Goal: Task Accomplishment & Management: Use online tool/utility

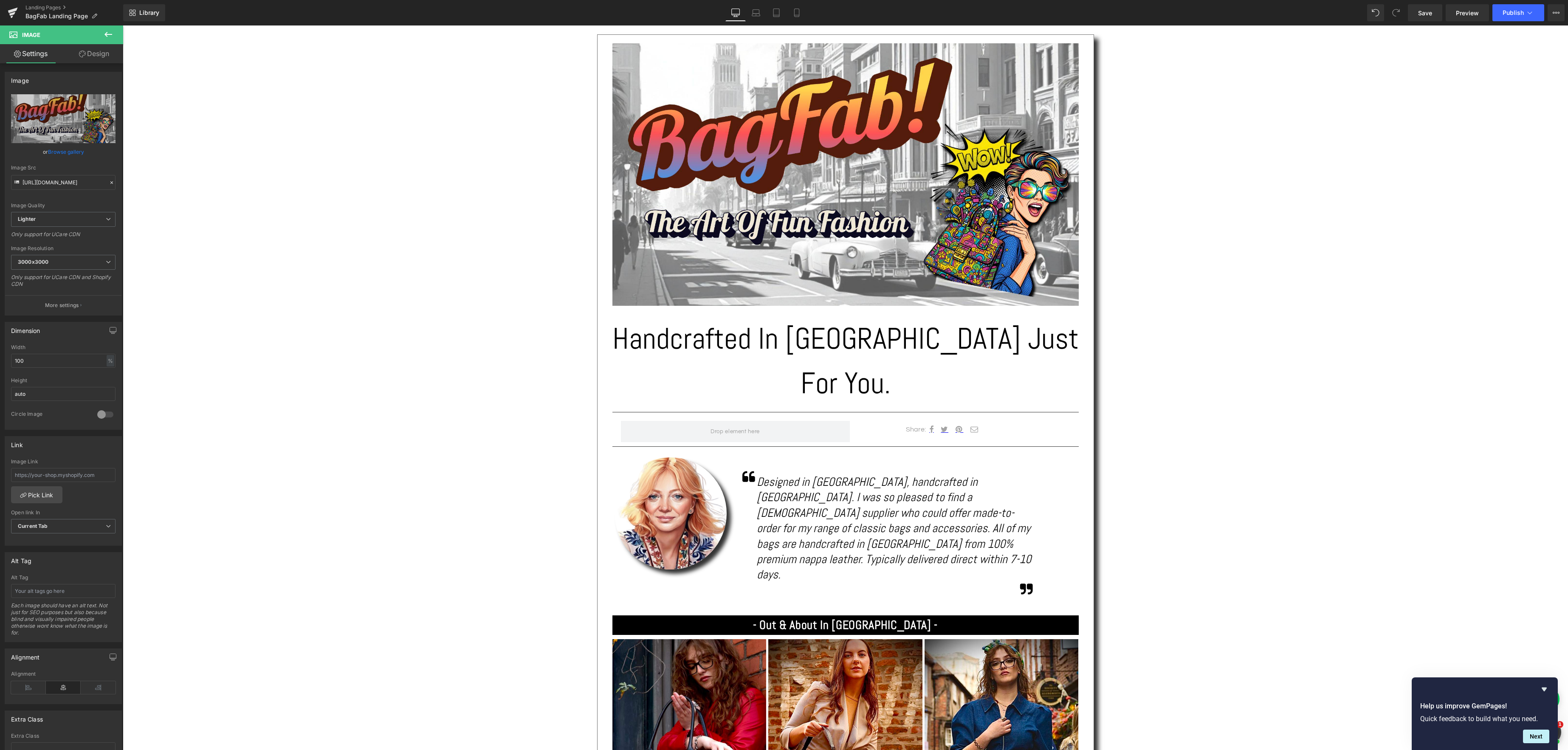
scroll to position [184, 0]
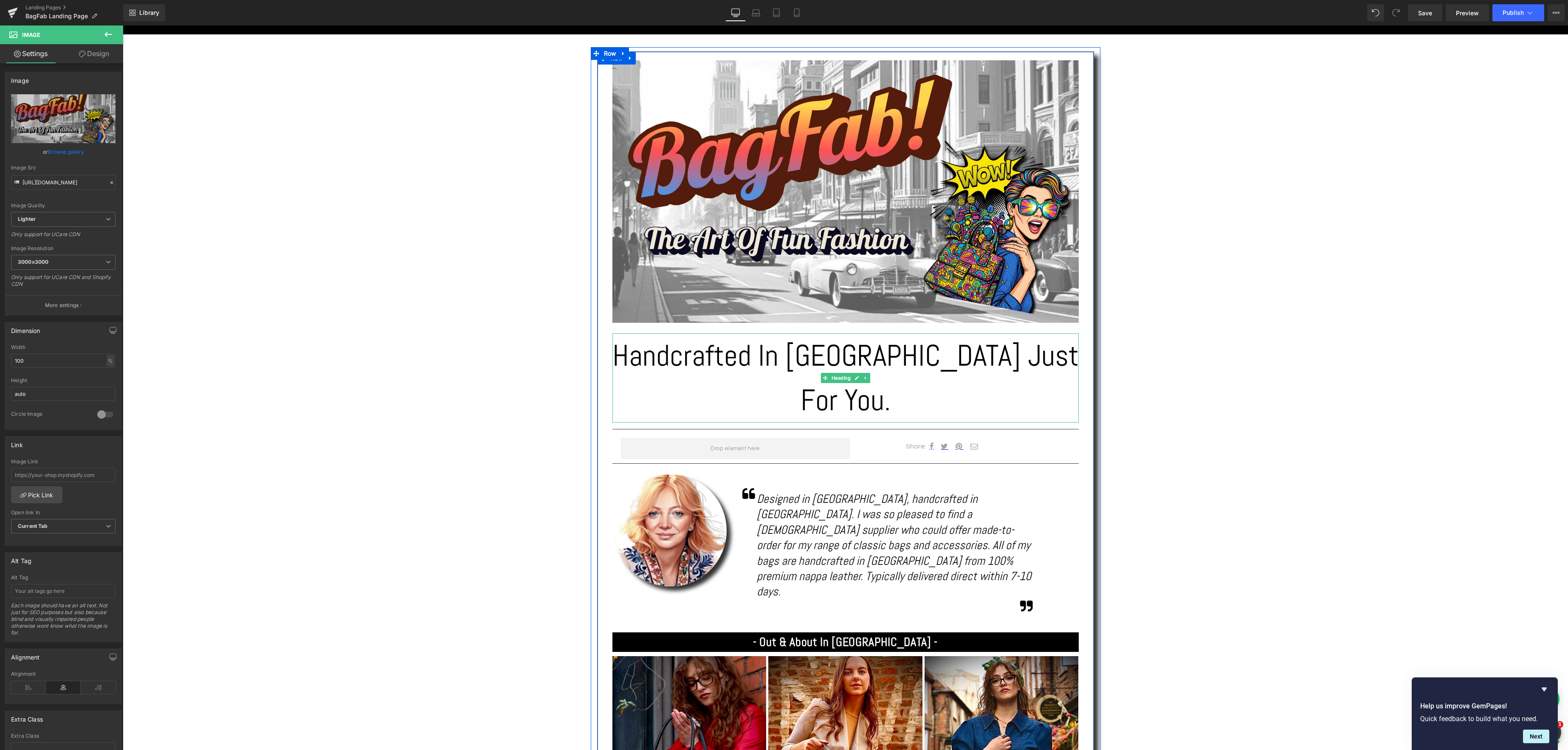
drag, startPoint x: 1031, startPoint y: 366, endPoint x: 1045, endPoint y: 361, distance: 14.9
click at [1031, 366] on h1 "Handcrafted In [GEOGRAPHIC_DATA] Just For You." at bounding box center [845, 378] width 466 height 89
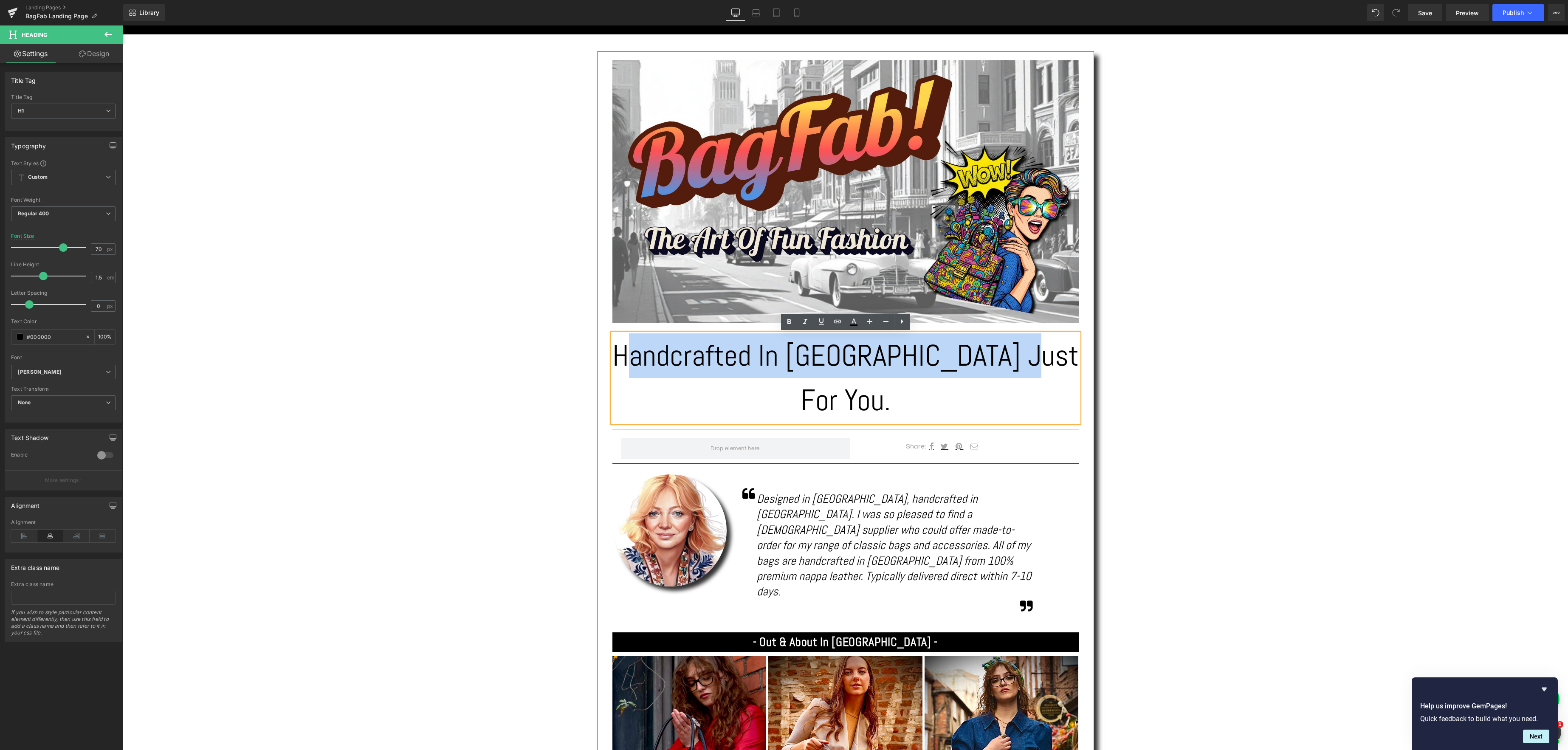
drag, startPoint x: 1042, startPoint y: 359, endPoint x: 663, endPoint y: 357, distance: 379.0
click at [663, 357] on h1 "Handcrafted In [GEOGRAPHIC_DATA] Just For You." at bounding box center [845, 378] width 466 height 89
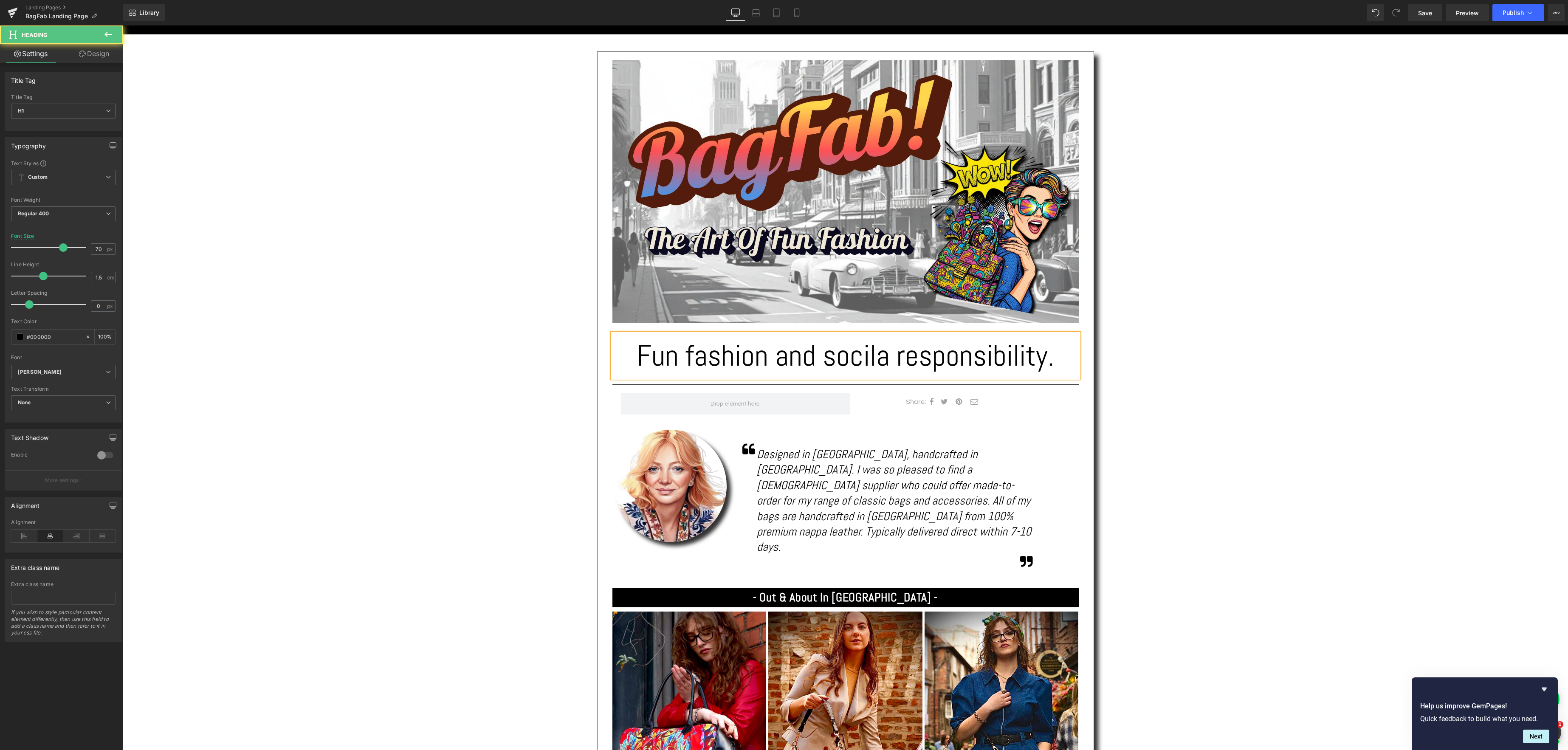
click at [870, 357] on h1 "Fun fashion and socila responsibility." at bounding box center [845, 356] width 466 height 44
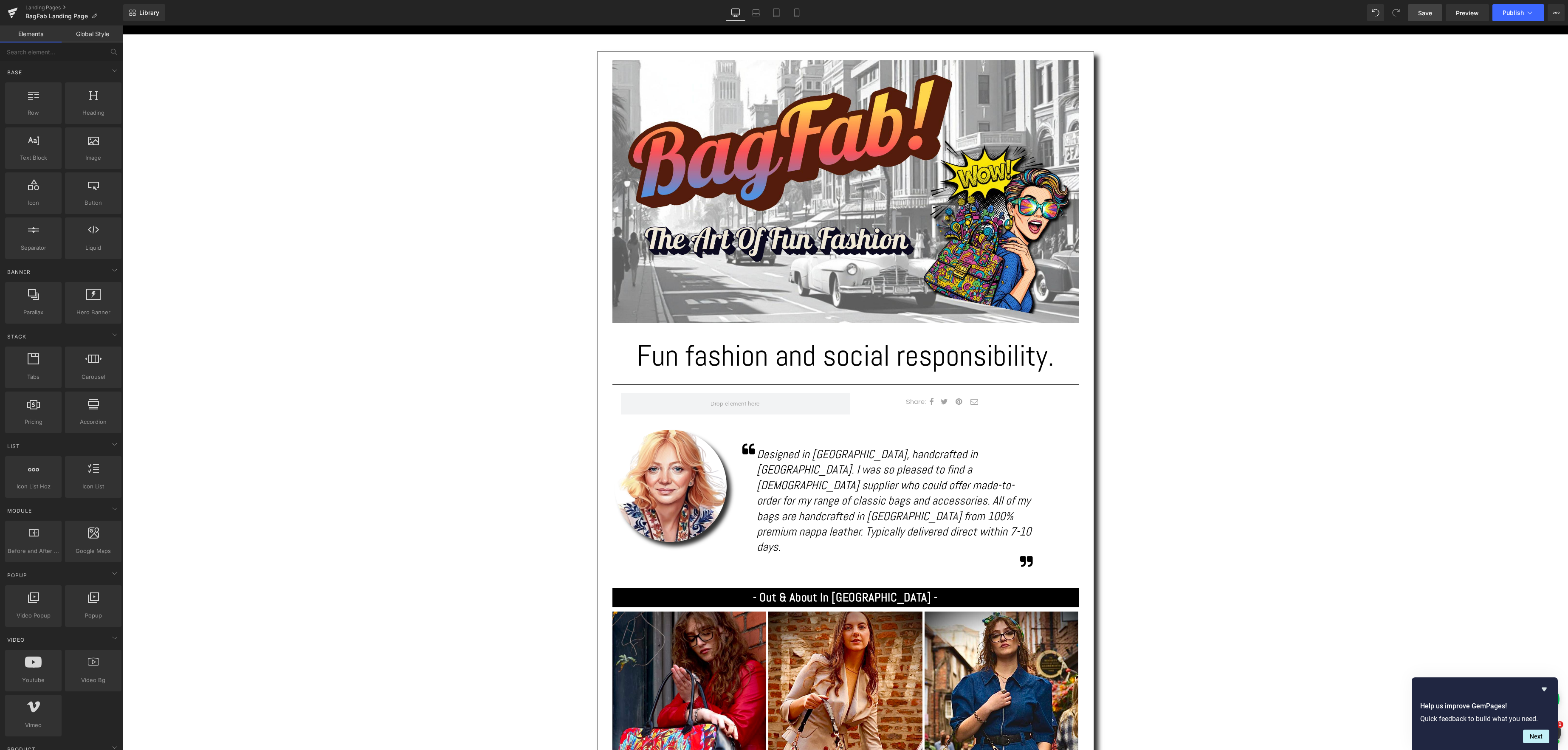
click at [1421, 14] on span "Save" at bounding box center [1425, 13] width 14 height 9
click at [915, 497] on icon "Designed in [GEOGRAPHIC_DATA], handcrafted in [GEOGRAPHIC_DATA]. I was so pleas…" at bounding box center [894, 500] width 275 height 108
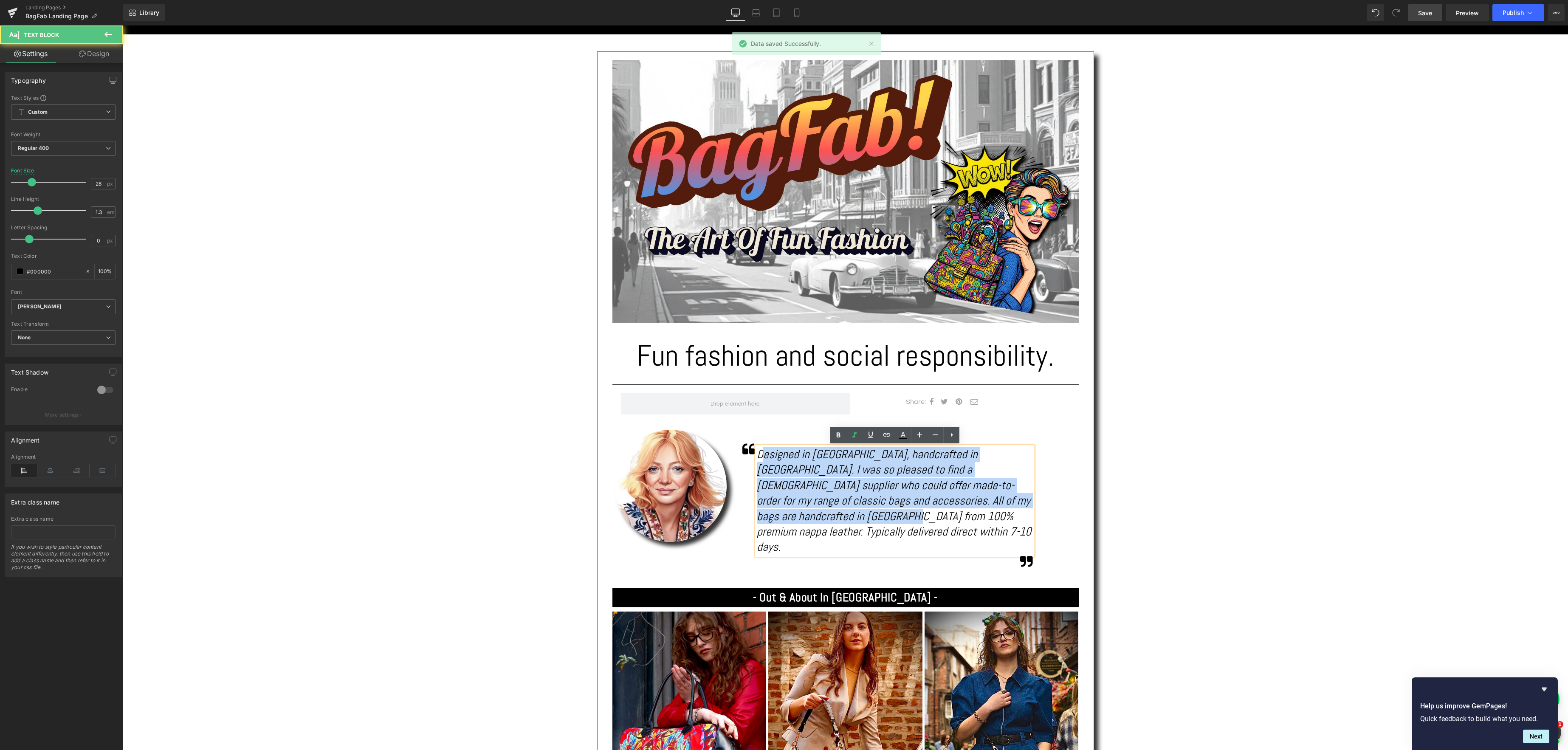
drag, startPoint x: 793, startPoint y: 518, endPoint x: 813, endPoint y: 459, distance: 62.3
click at [765, 453] on icon "Designed in [GEOGRAPHIC_DATA], handcrafted in [GEOGRAPHIC_DATA]. I was so pleas…" at bounding box center [894, 500] width 275 height 108
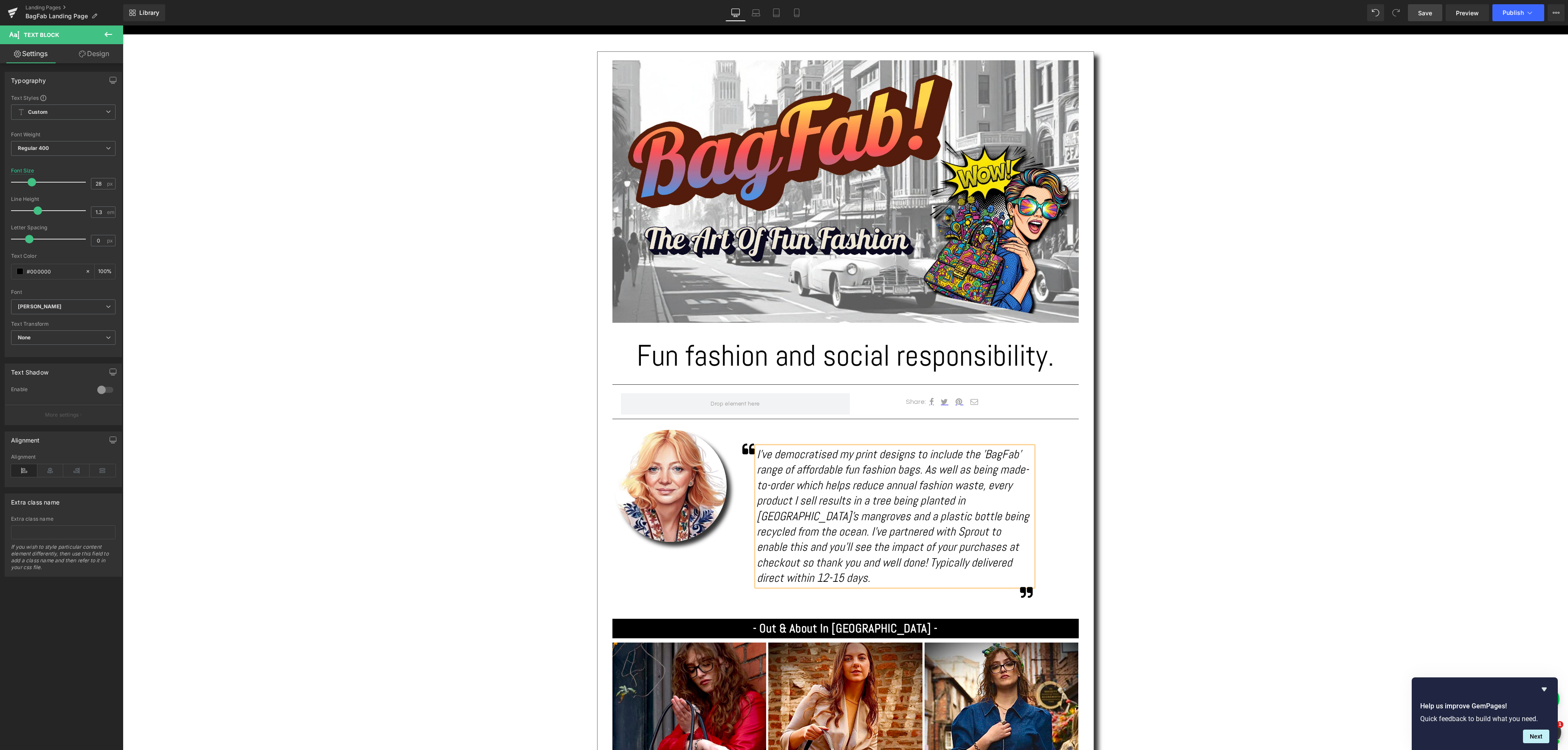
drag, startPoint x: 1426, startPoint y: 13, endPoint x: 1424, endPoint y: 19, distance: 6.3
click at [1426, 13] on span "Save" at bounding box center [1425, 13] width 14 height 9
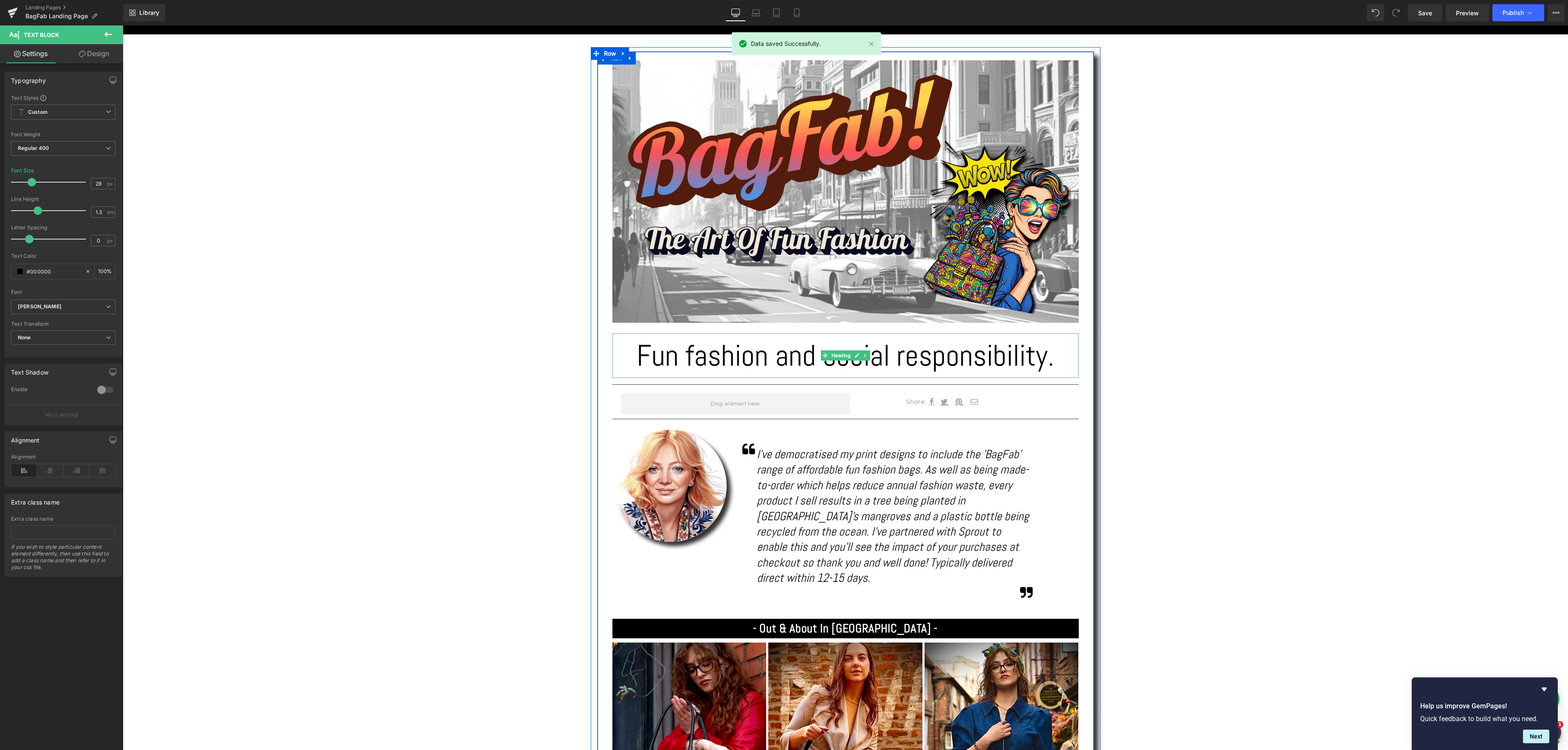
click at [1055, 365] on h1 "Fun fashion and social responsibility." at bounding box center [845, 356] width 466 height 44
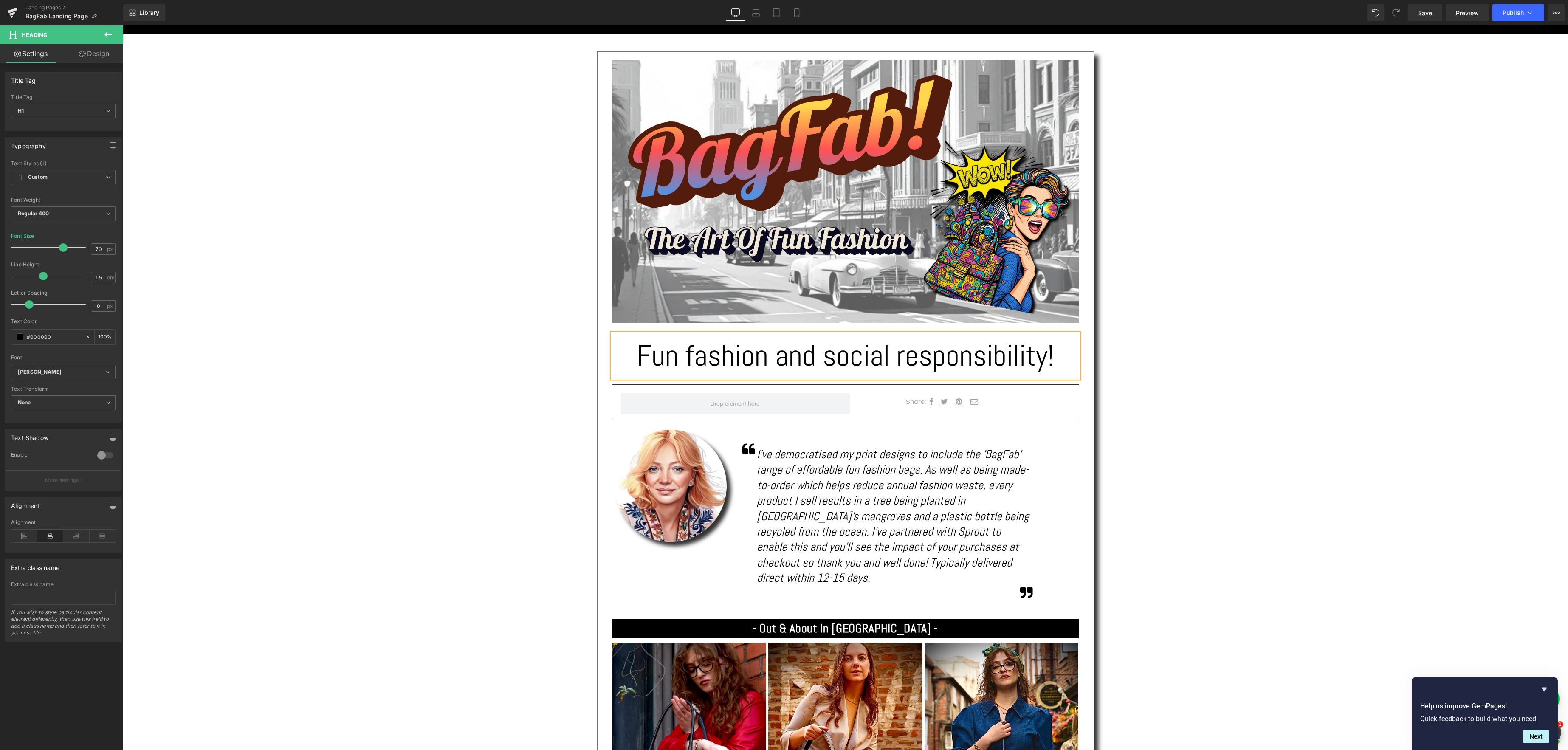
drag, startPoint x: 1455, startPoint y: 220, endPoint x: 1451, endPoint y: 222, distance: 4.5
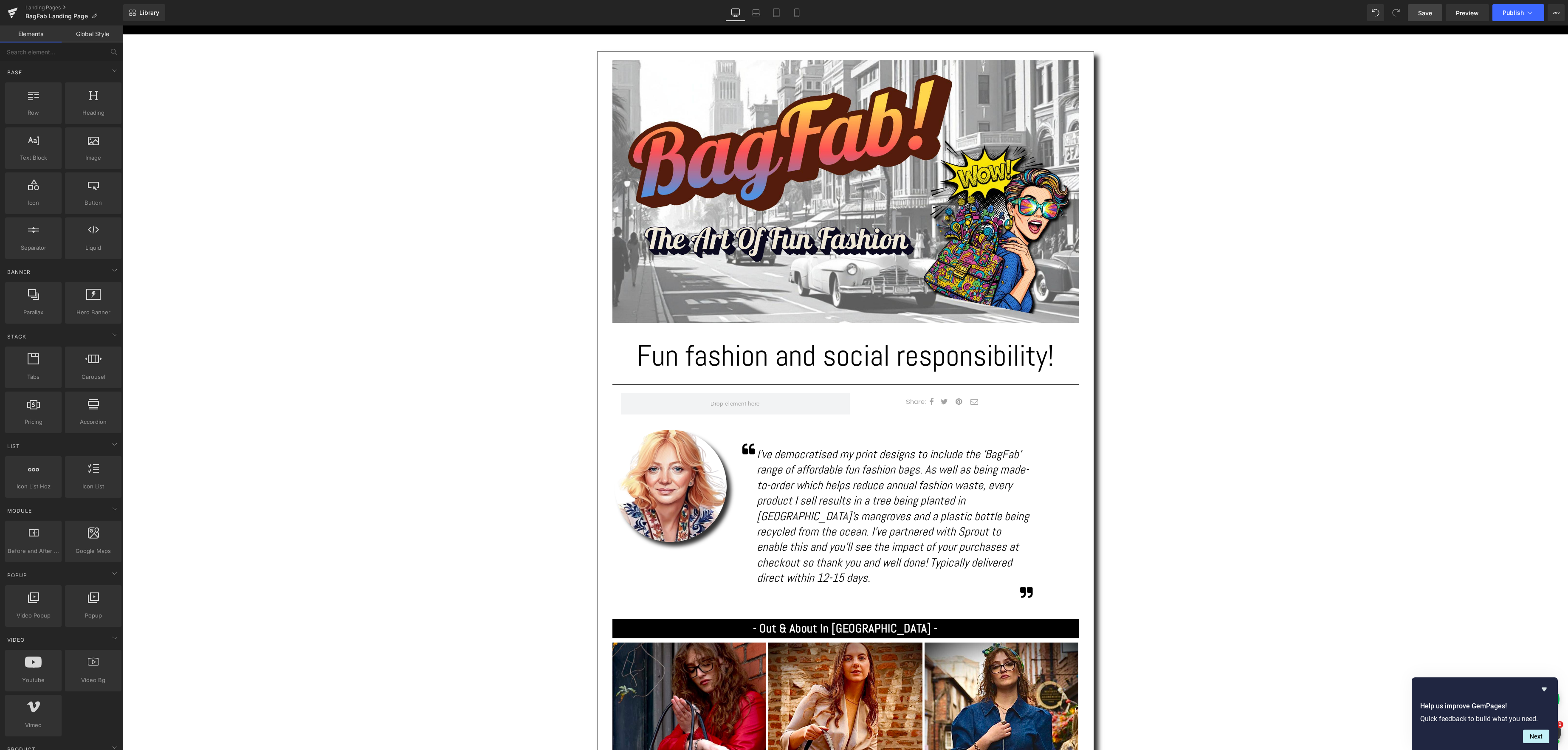
click at [1427, 13] on span "Save" at bounding box center [1425, 13] width 14 height 9
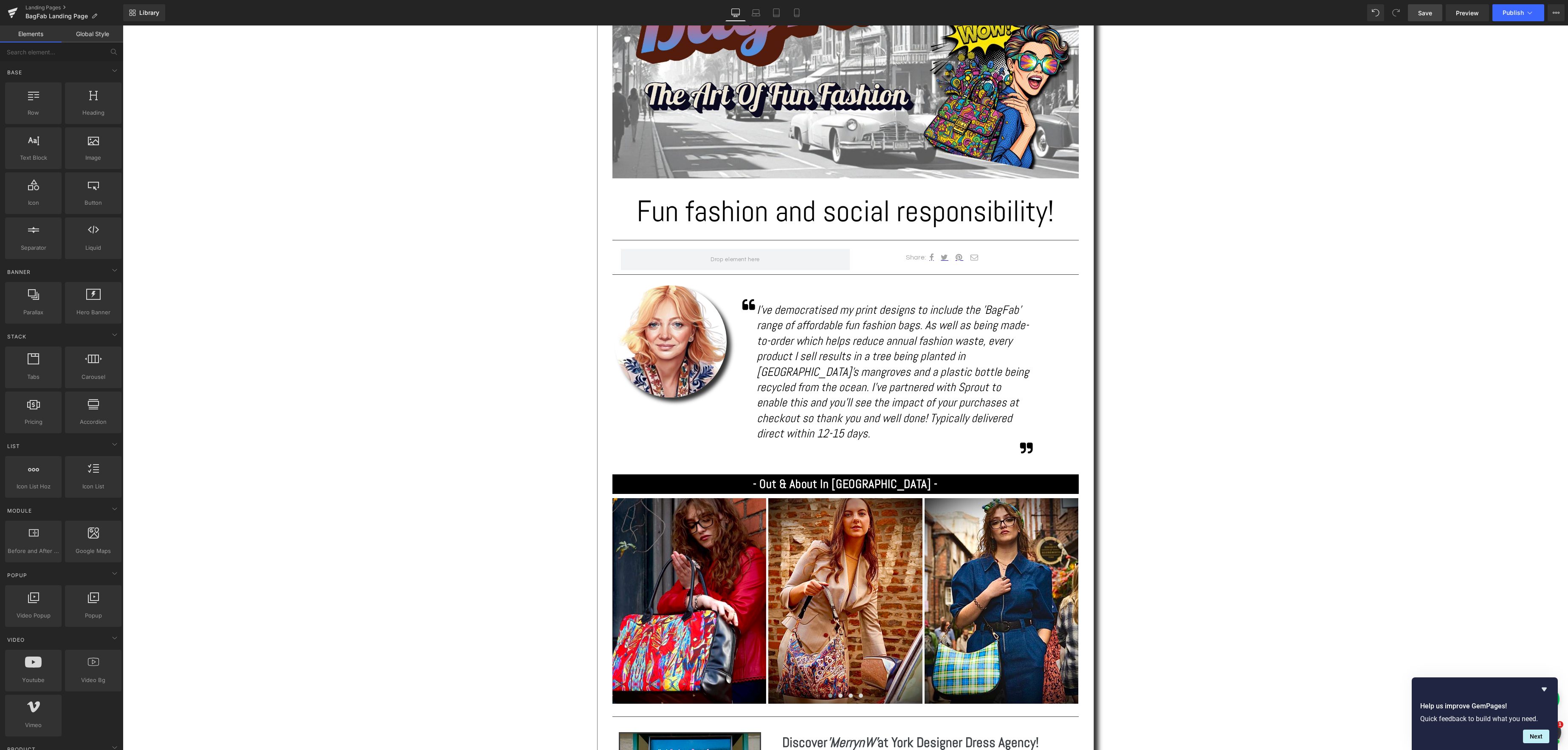
scroll to position [329, 0]
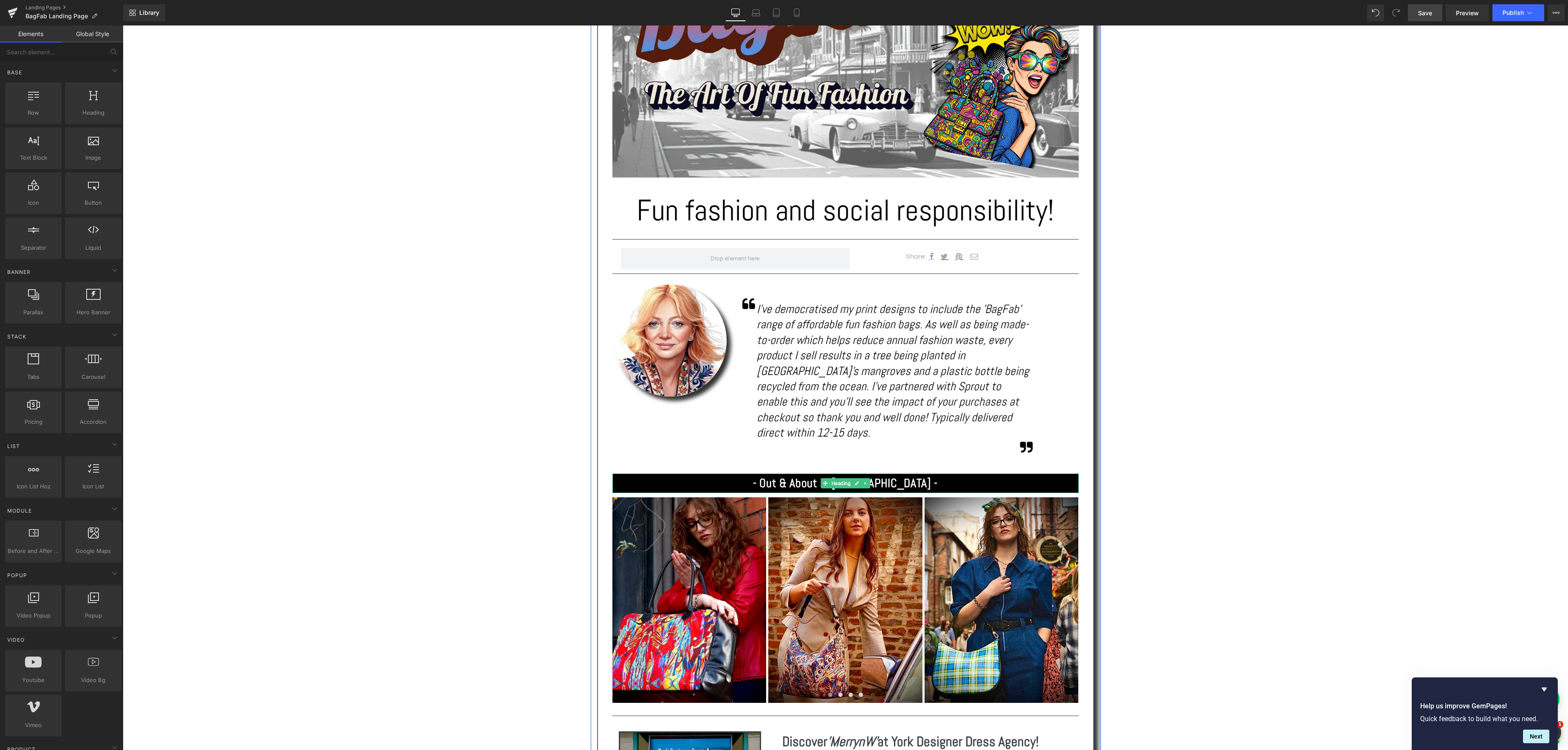
click at [892, 475] on strong "- Out & About In [GEOGRAPHIC_DATA] -" at bounding box center [845, 483] width 185 height 15
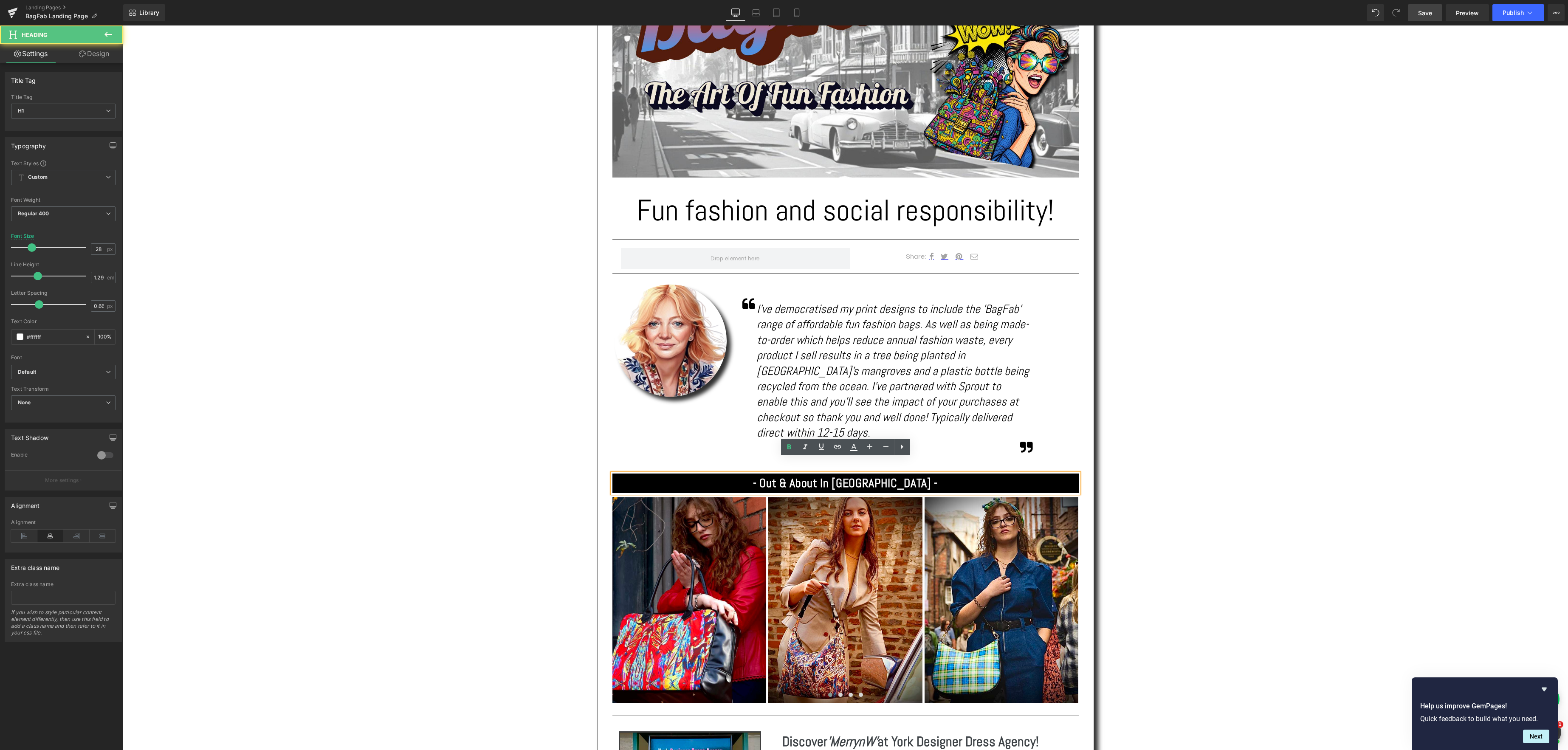
drag, startPoint x: 892, startPoint y: 471, endPoint x: 972, endPoint y: 460, distance: 80.8
click at [892, 475] on strong "- Out & About In [GEOGRAPHIC_DATA] -" at bounding box center [845, 483] width 185 height 15
drag, startPoint x: 768, startPoint y: 469, endPoint x: 792, endPoint y: 469, distance: 24.0
click at [769, 475] on strong "- My complet range of prints on these cute and fun bags -" at bounding box center [845, 483] width 276 height 15
click at [977, 475] on strong "- My complete range of prints on these cute and fun bags -" at bounding box center [845, 483] width 281 height 15
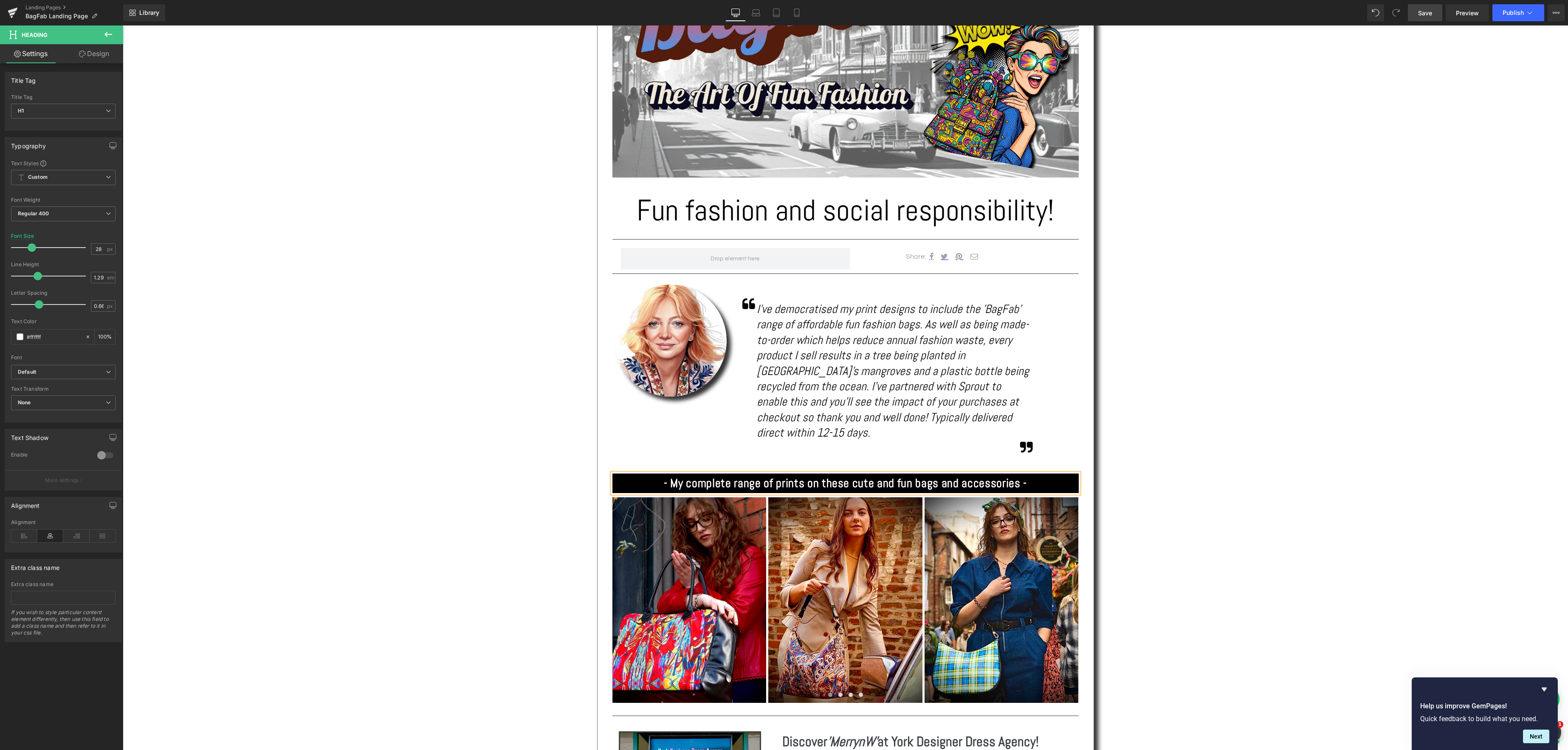
click at [959, 475] on strong "- My complete range of prints on these cute and fun bags and accessories -" at bounding box center [845, 483] width 363 height 15
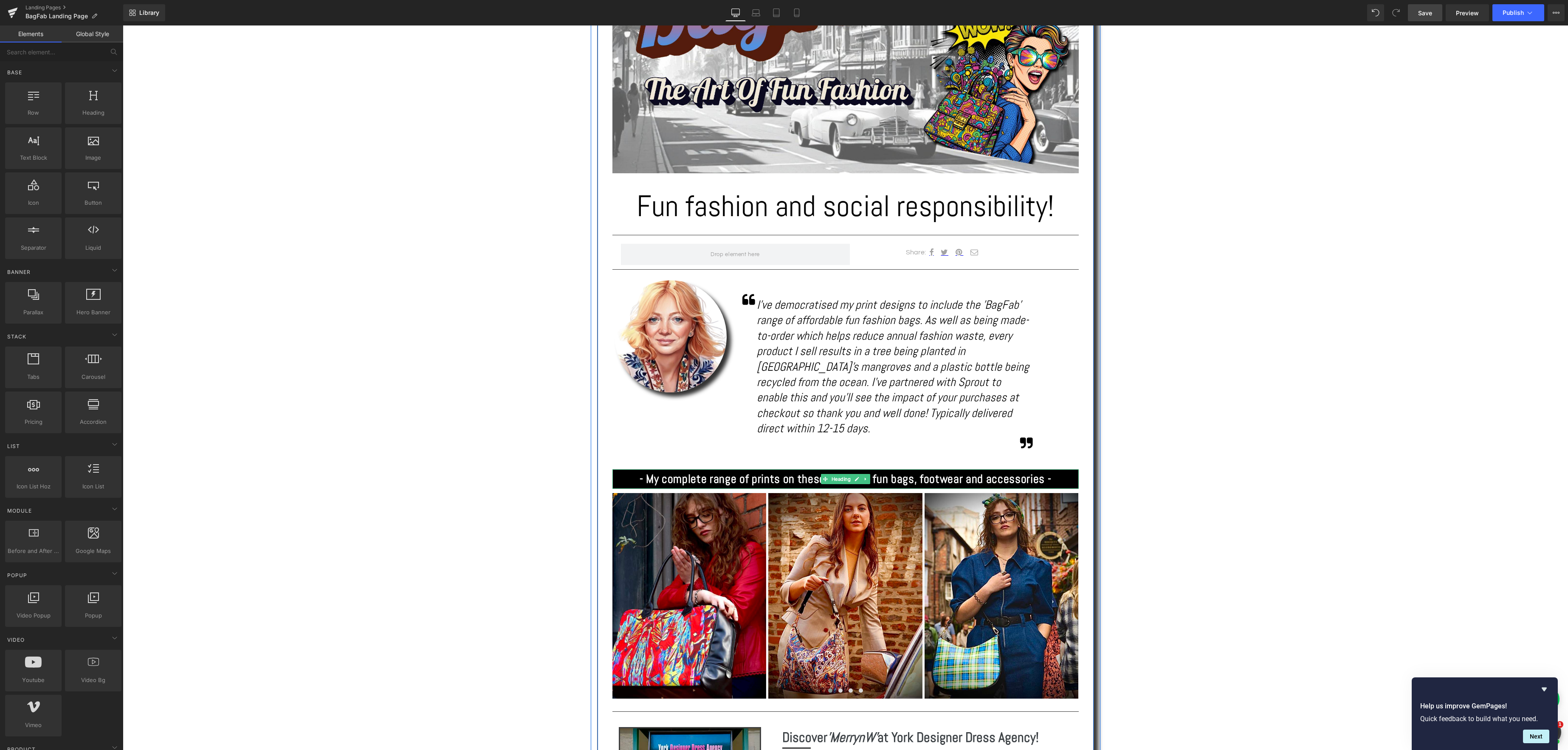
click at [1045, 471] on strong "- My complete range of prints on these cute and fun bags, footwear and accessor…" at bounding box center [845, 478] width 411 height 15
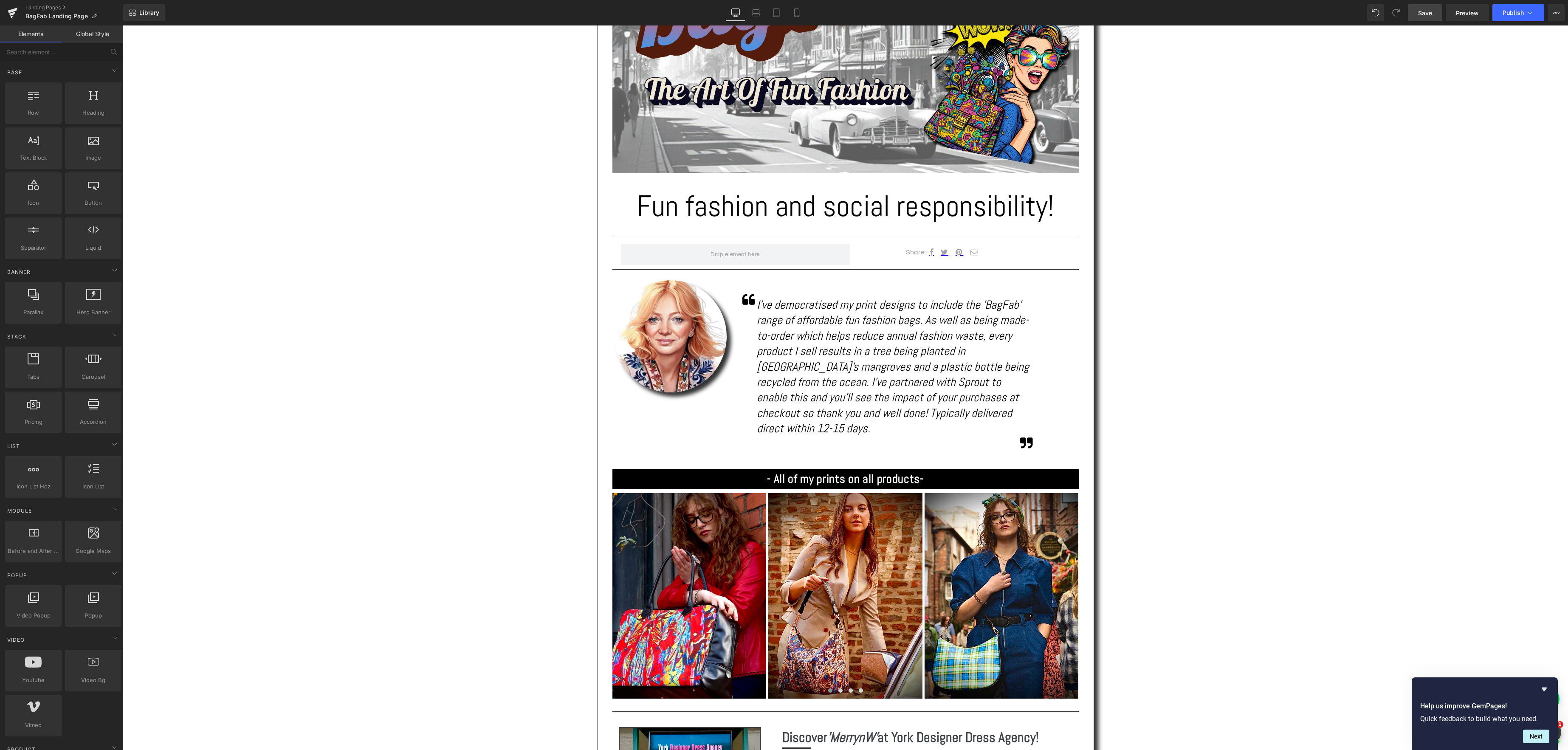
click at [1431, 15] on span "Save" at bounding box center [1425, 13] width 14 height 9
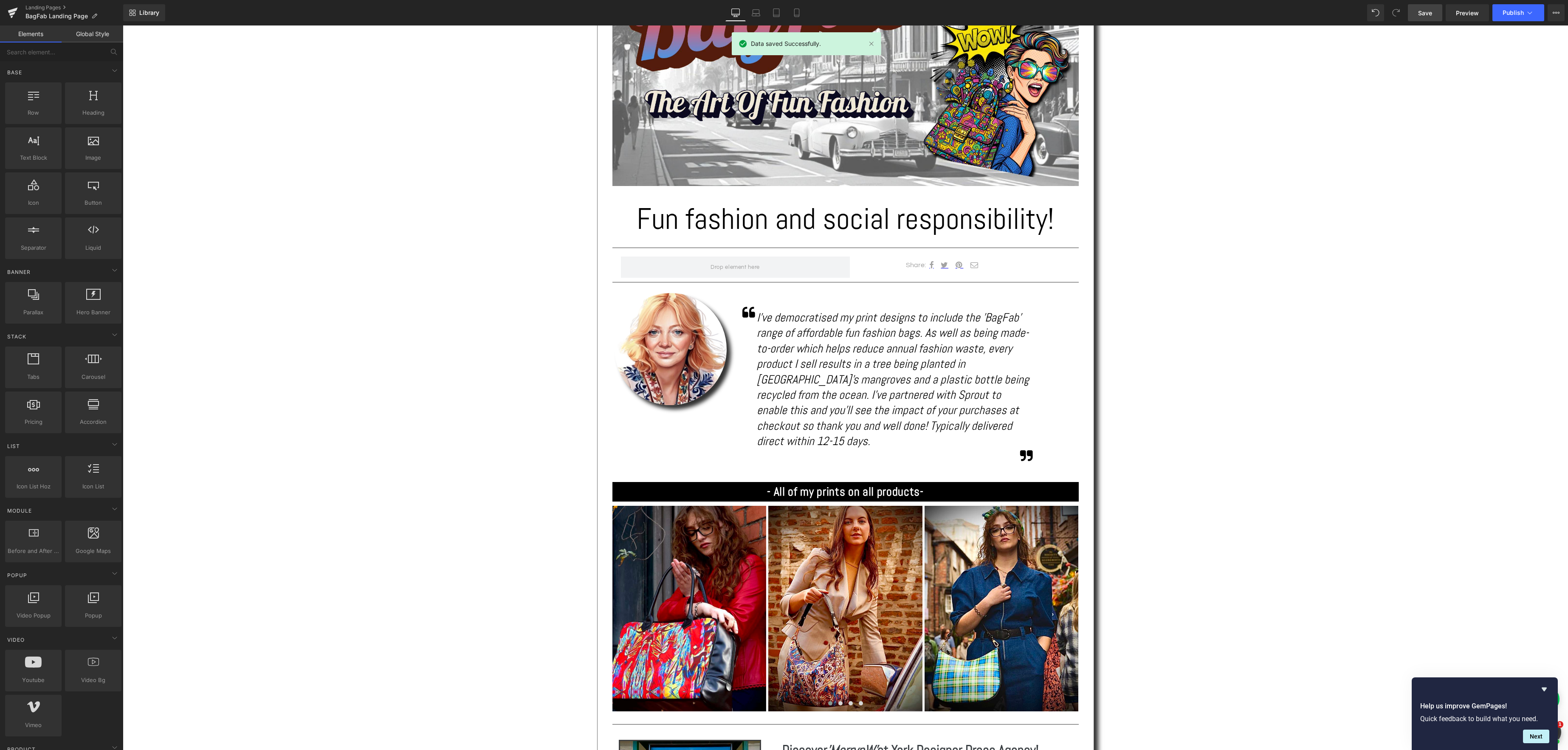
scroll to position [327, 0]
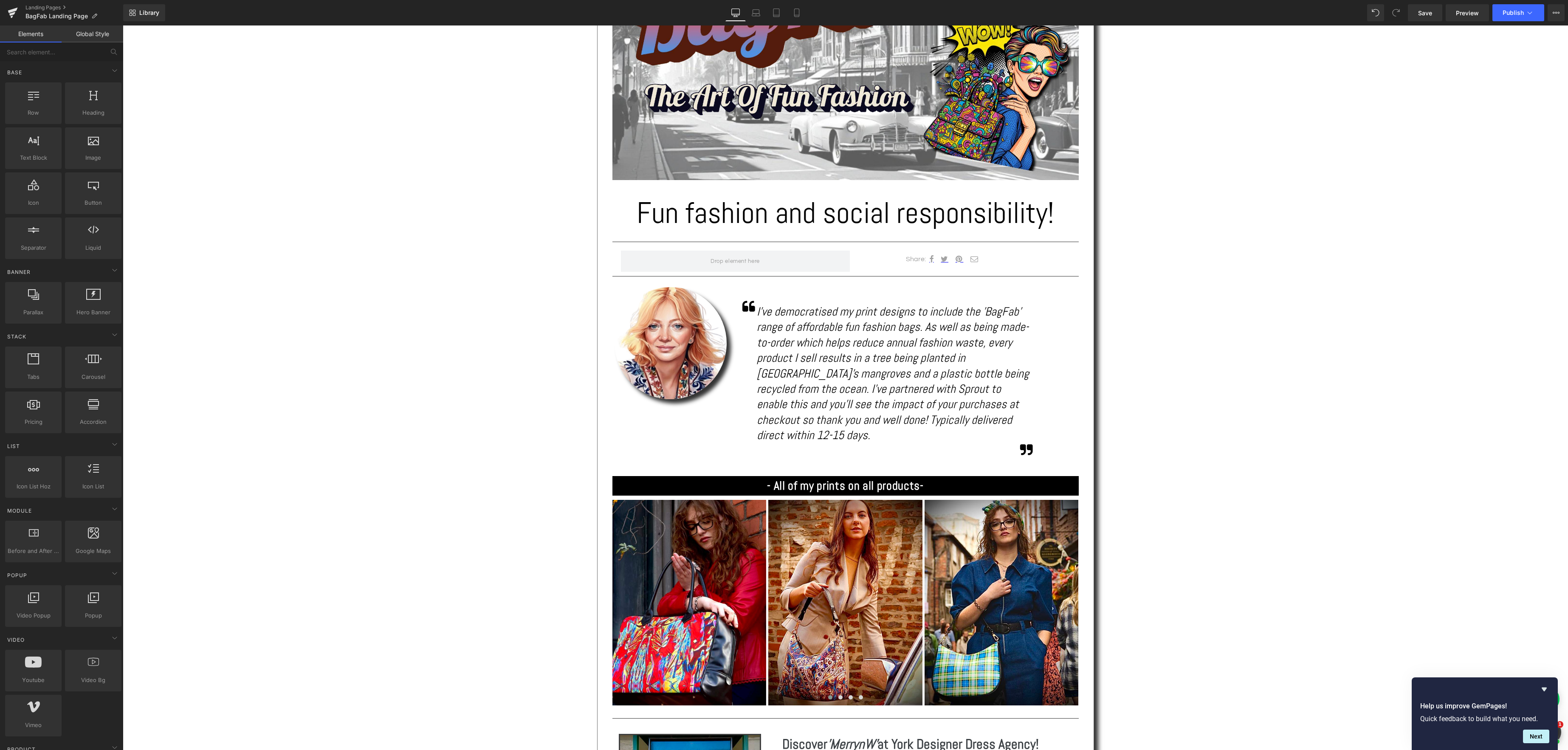
drag, startPoint x: 1424, startPoint y: 15, endPoint x: 1412, endPoint y: 23, distance: 14.4
click at [1424, 15] on span "Save" at bounding box center [1425, 13] width 14 height 9
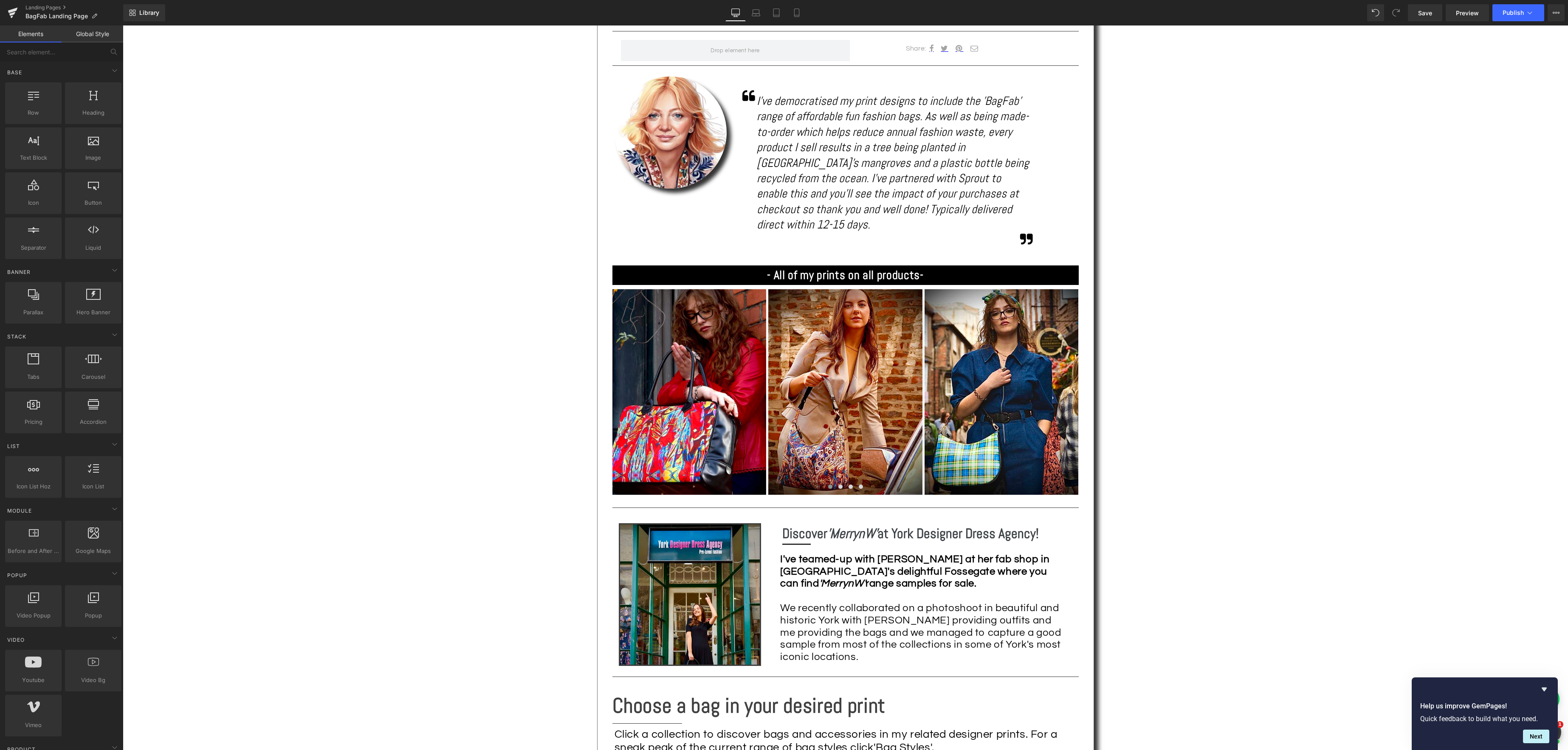
scroll to position [539, 0]
click at [1426, 10] on span "Save" at bounding box center [1425, 13] width 14 height 9
click at [49, 8] on link "Landing Pages" at bounding box center [74, 7] width 97 height 7
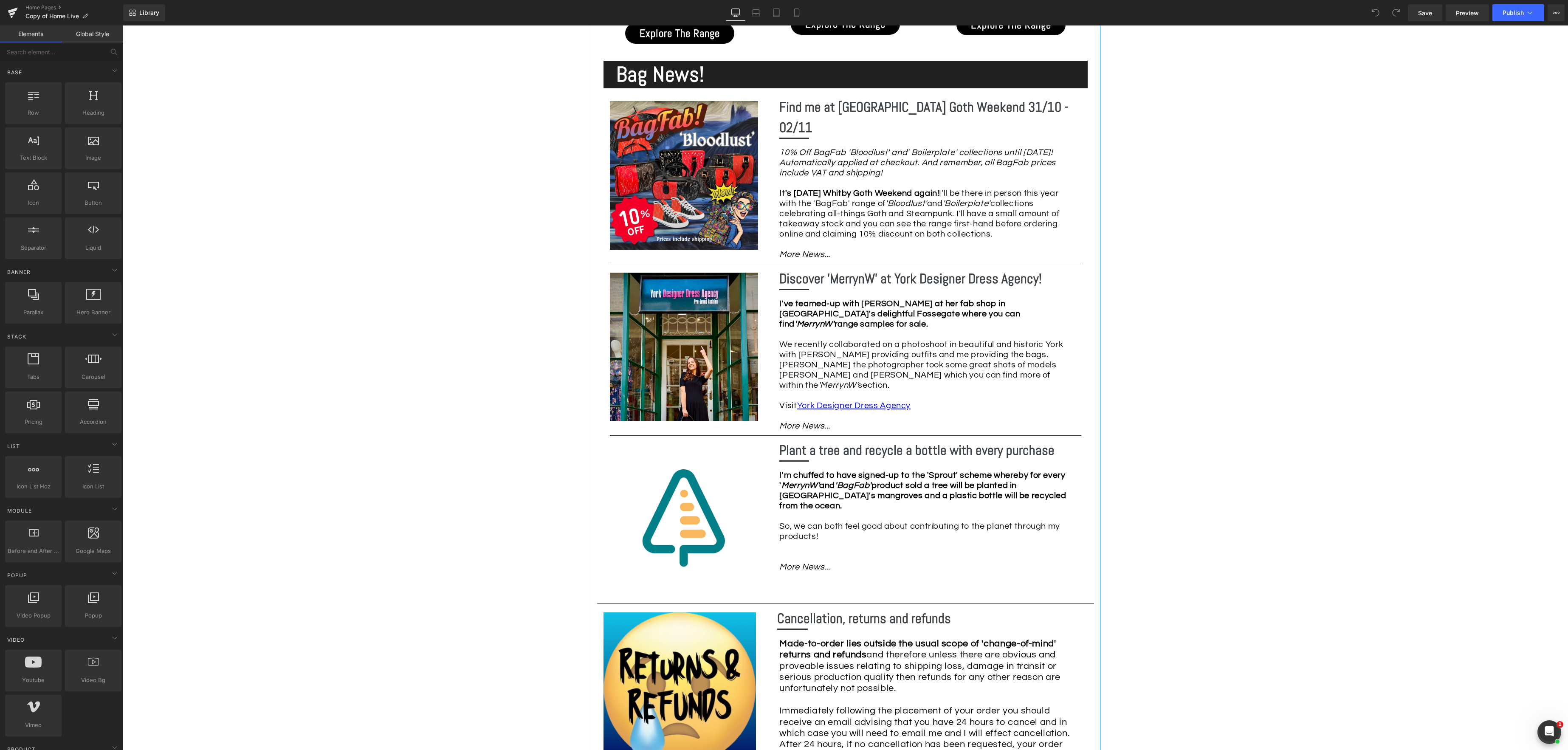
scroll to position [1592, 0]
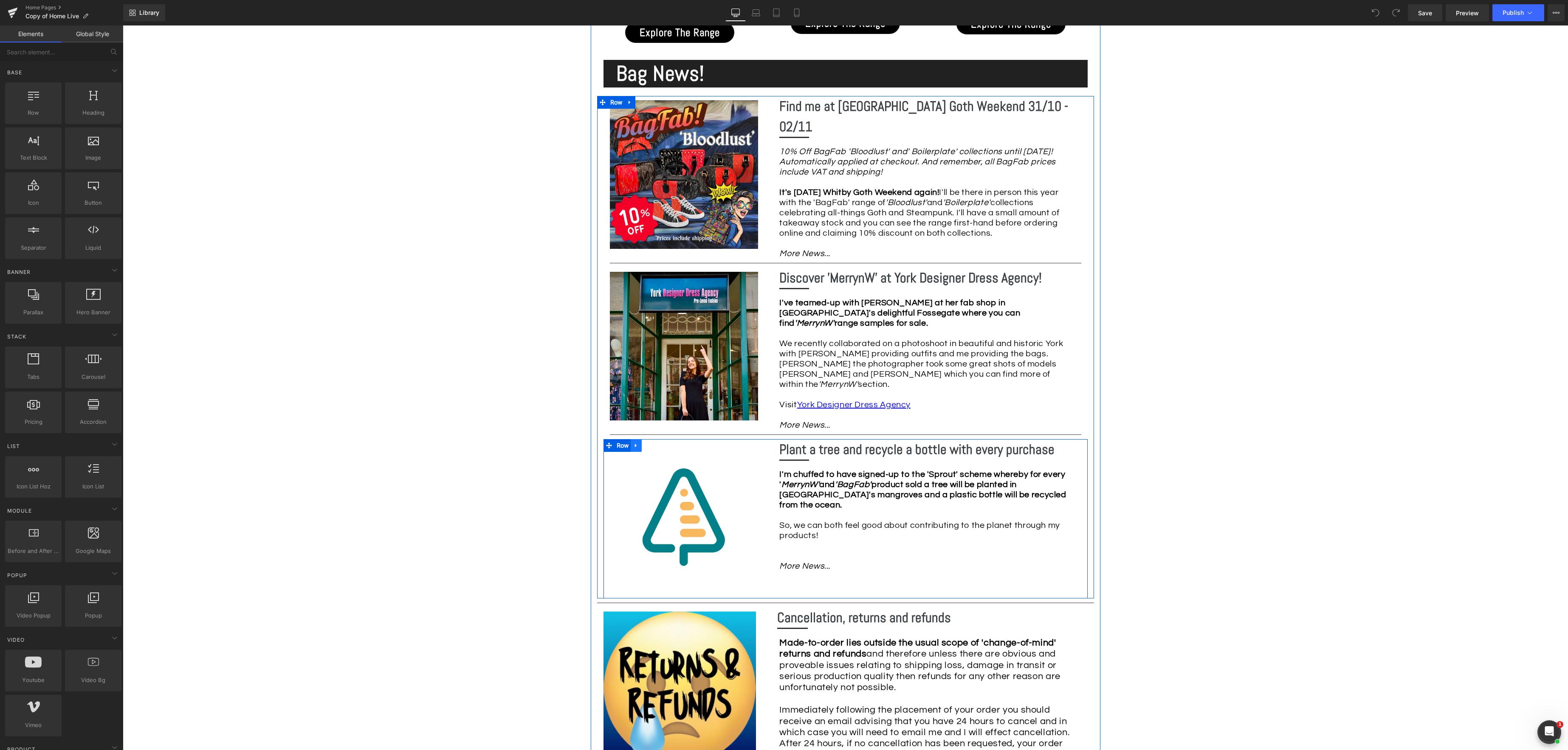
click at [636, 443] on icon at bounding box center [635, 445] width 2 height 4
click at [637, 443] on icon at bounding box center [636, 446] width 6 height 6
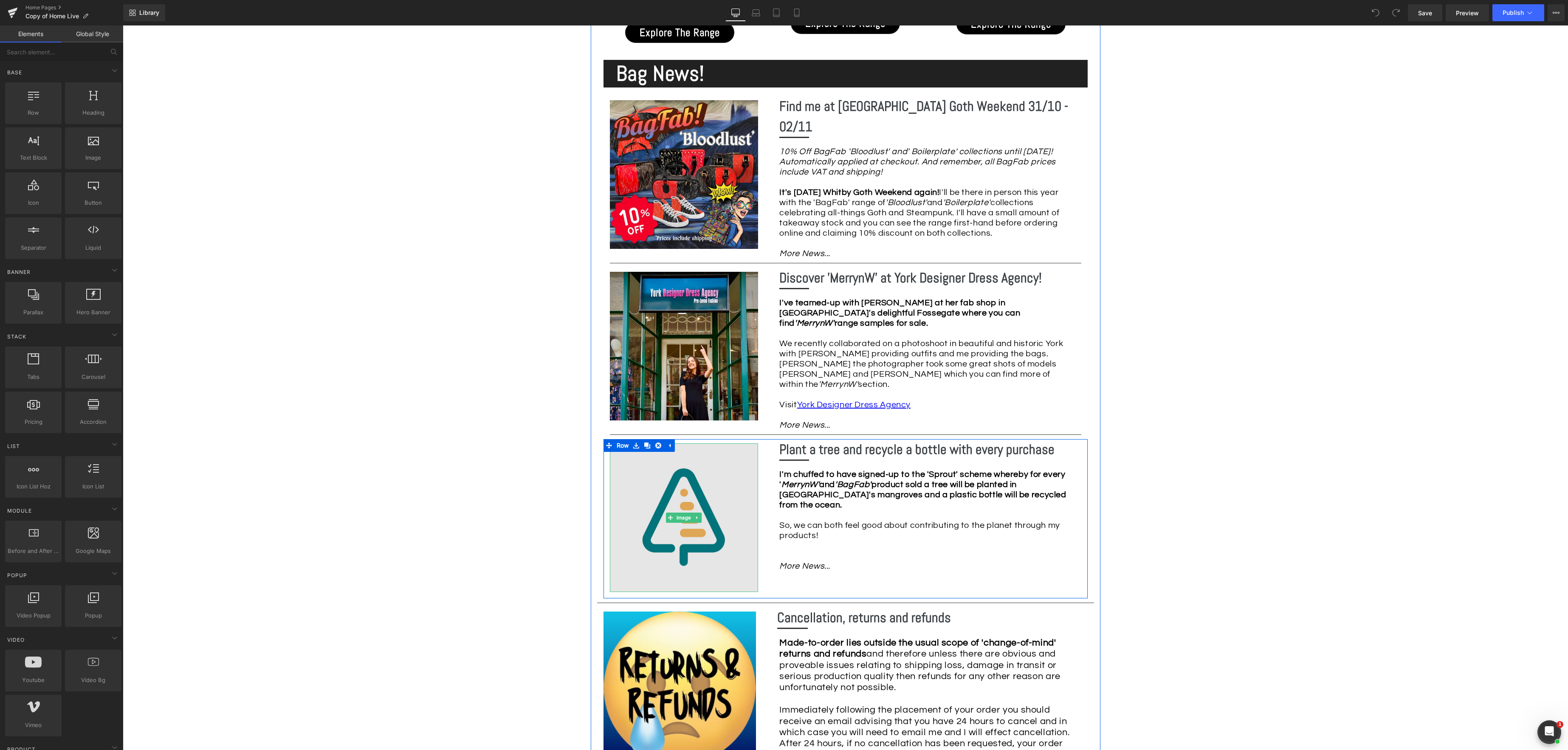
scroll to position [1593, 0]
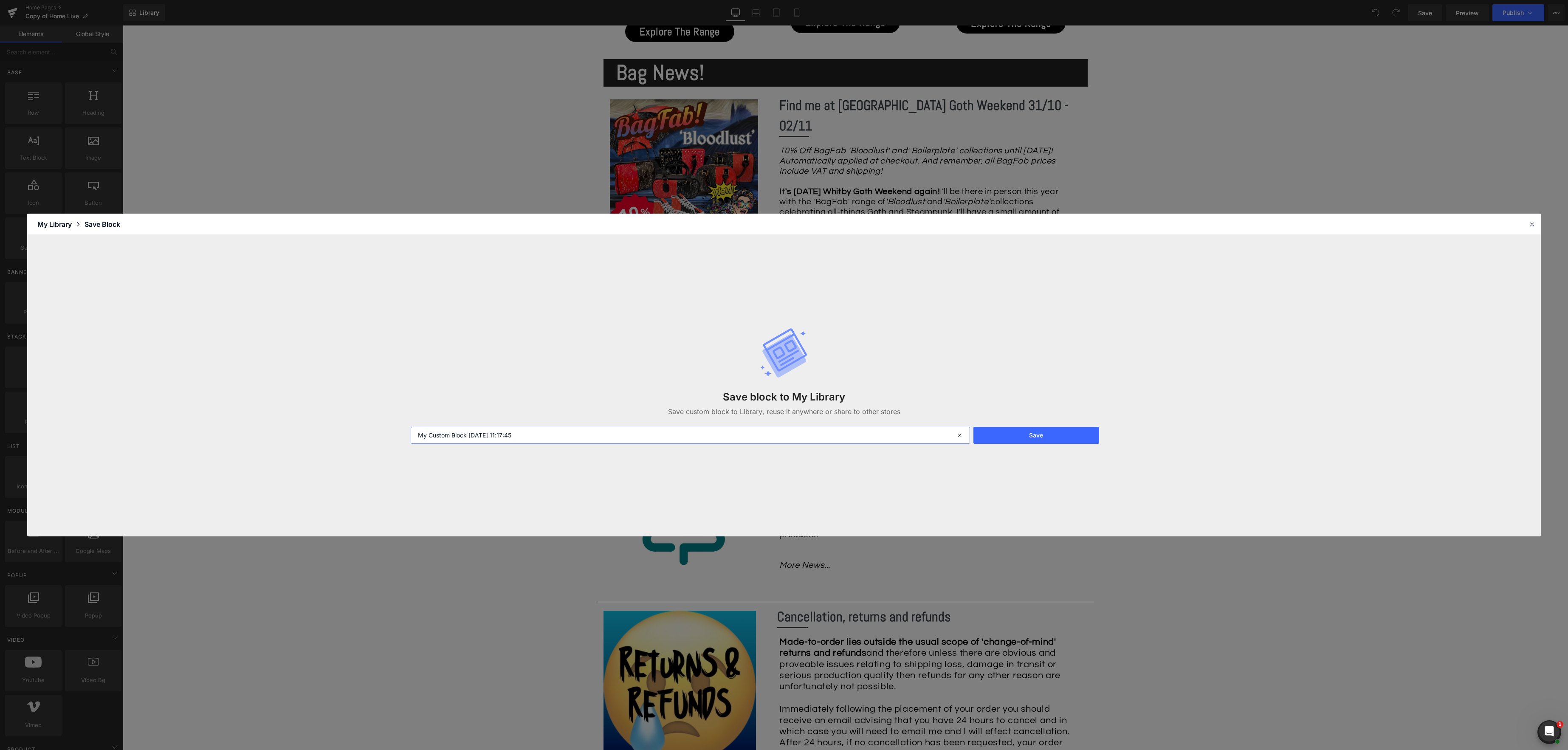
drag, startPoint x: 539, startPoint y: 436, endPoint x: 340, endPoint y: 428, distance: 199.2
click at [340, 428] on div "Save block to My Library Save custom block to Library, reuse it anywhere or sha…" at bounding box center [784, 385] width 1514 height 301
type input "Sprout Plant A tree news block"
click at [1010, 433] on button "Save" at bounding box center [1036, 435] width 126 height 17
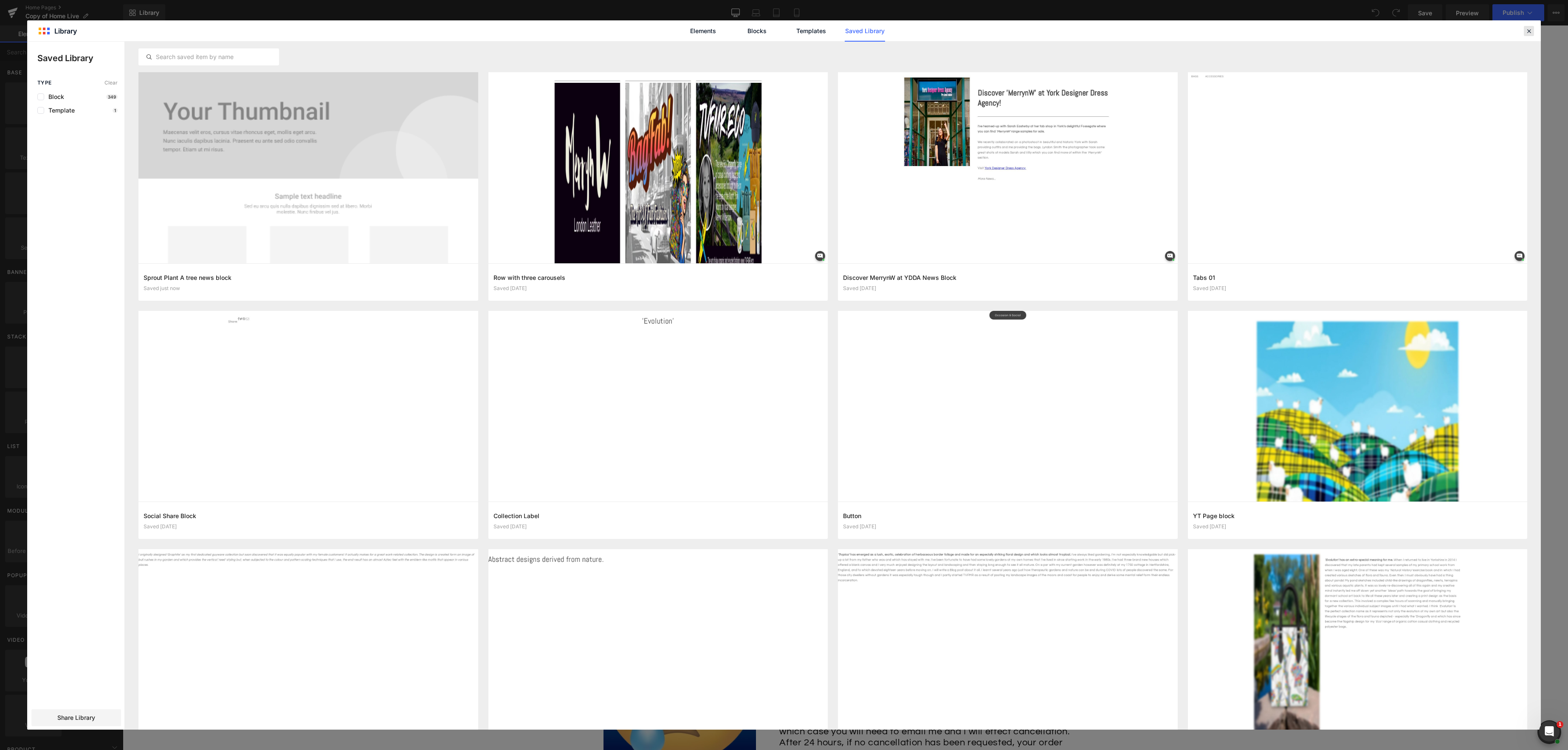
click at [1528, 29] on icon at bounding box center [1529, 31] width 8 height 8
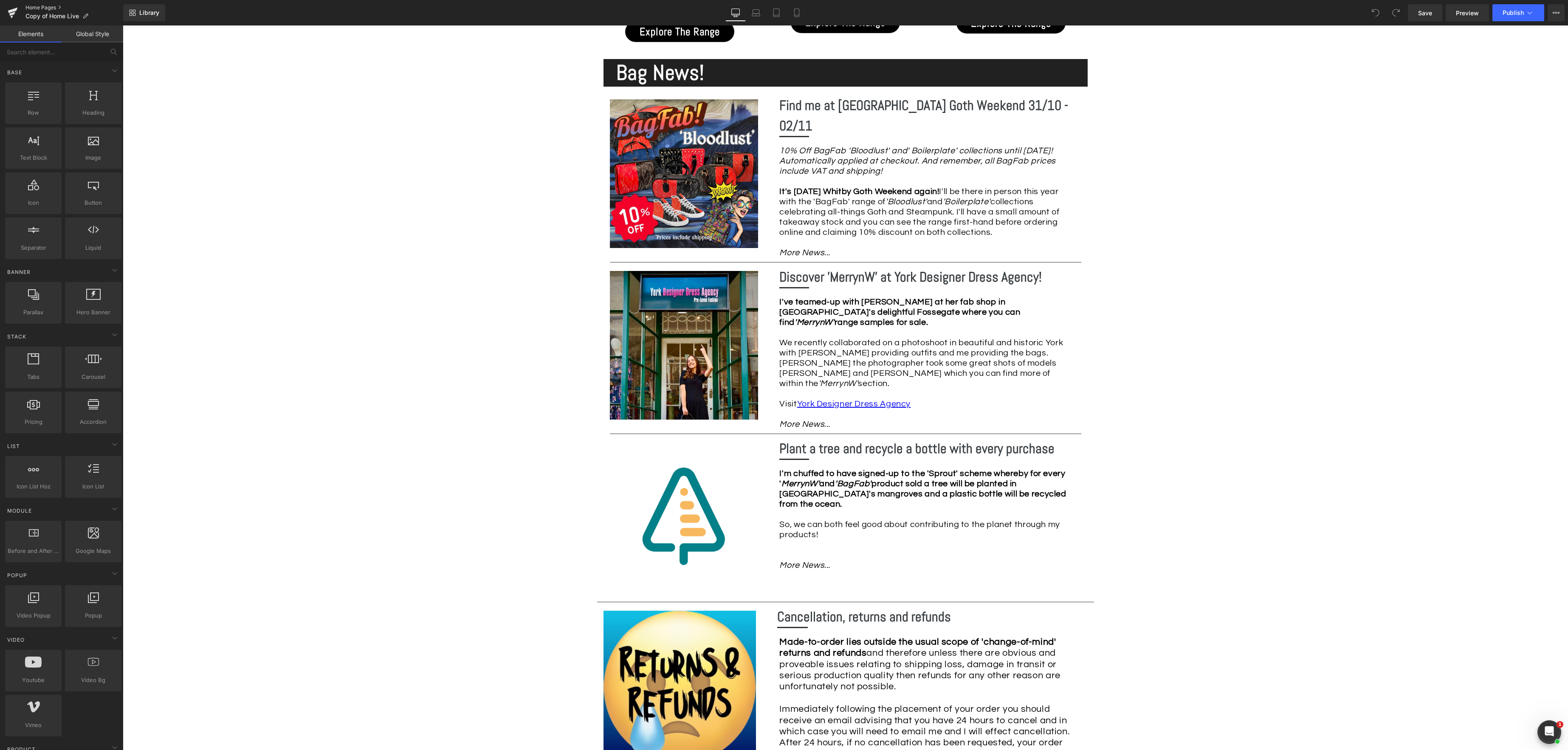
click at [51, 7] on link "Home Pages" at bounding box center [74, 7] width 97 height 7
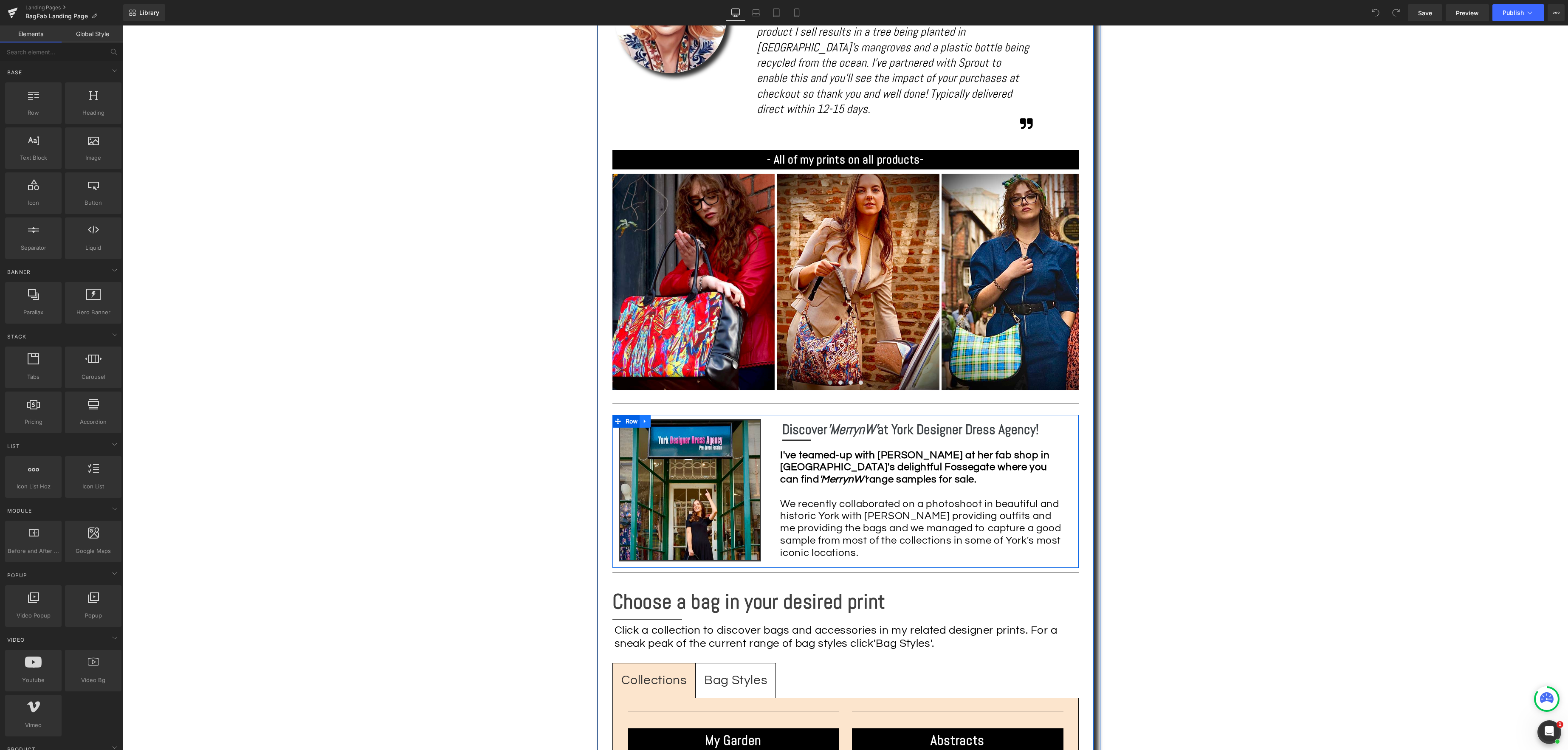
click at [648, 418] on icon at bounding box center [645, 421] width 6 height 6
click at [668, 418] on icon at bounding box center [667, 421] width 6 height 6
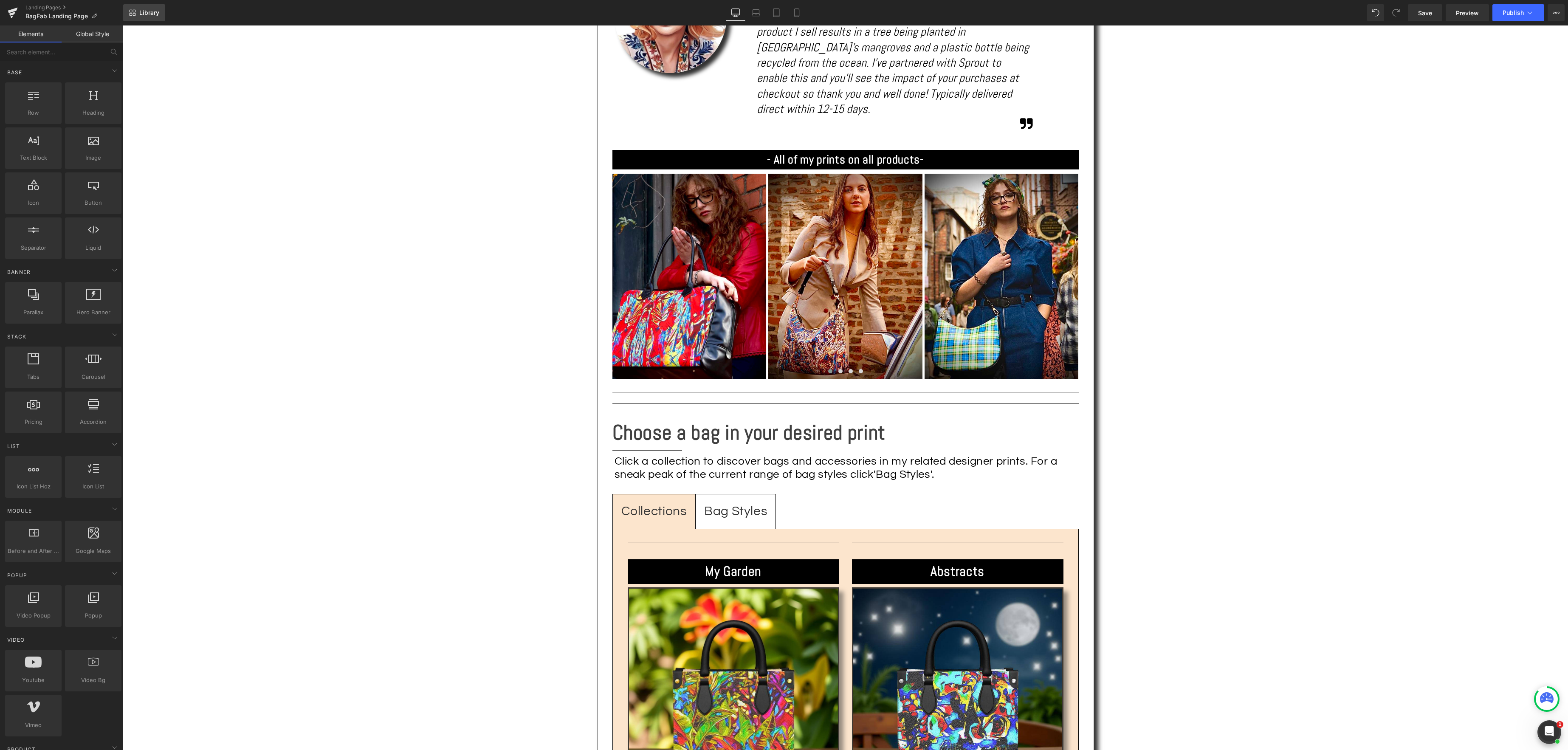
click at [155, 10] on span "Library" at bounding box center [149, 13] width 20 height 8
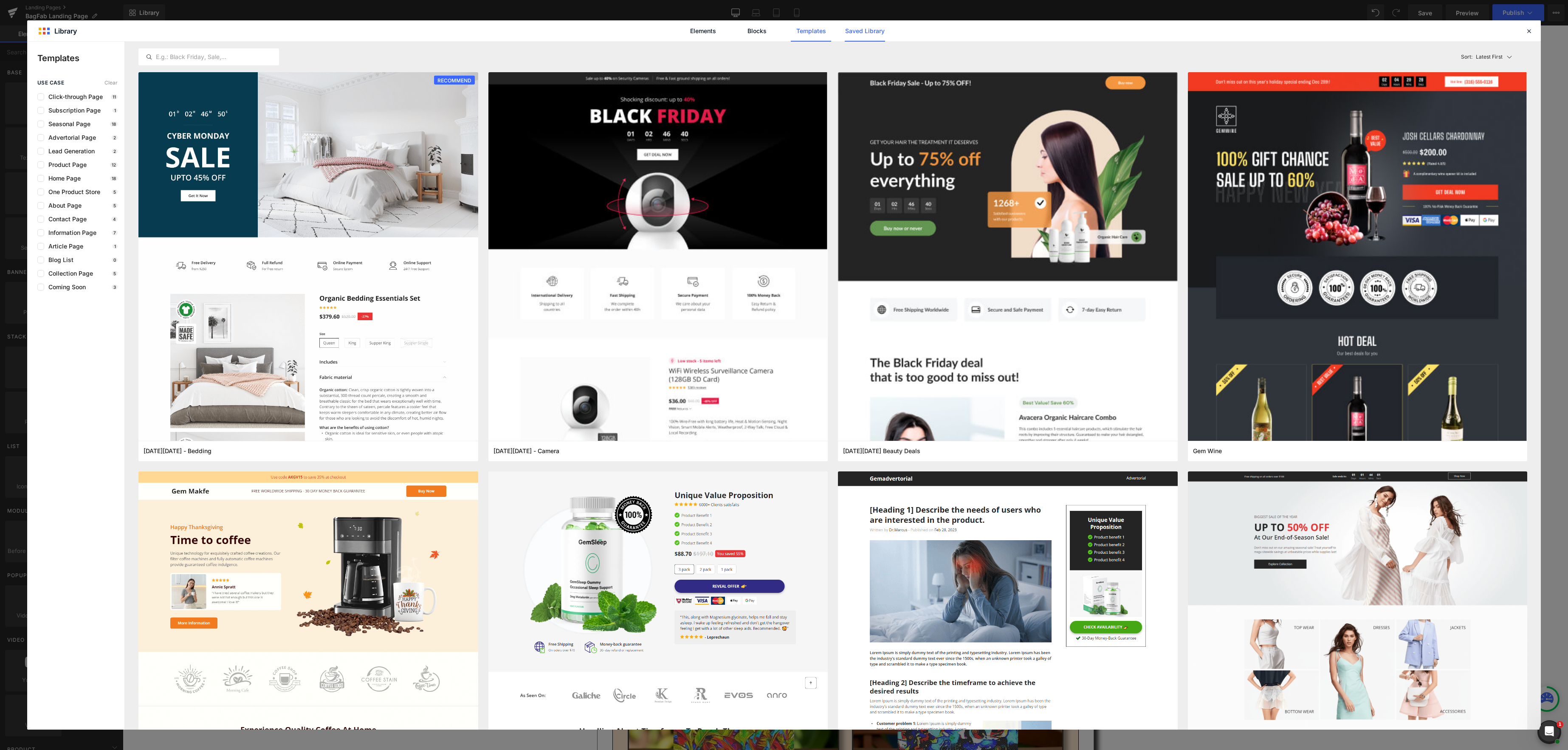
click at [872, 31] on link "Saved Library" at bounding box center [865, 30] width 40 height 21
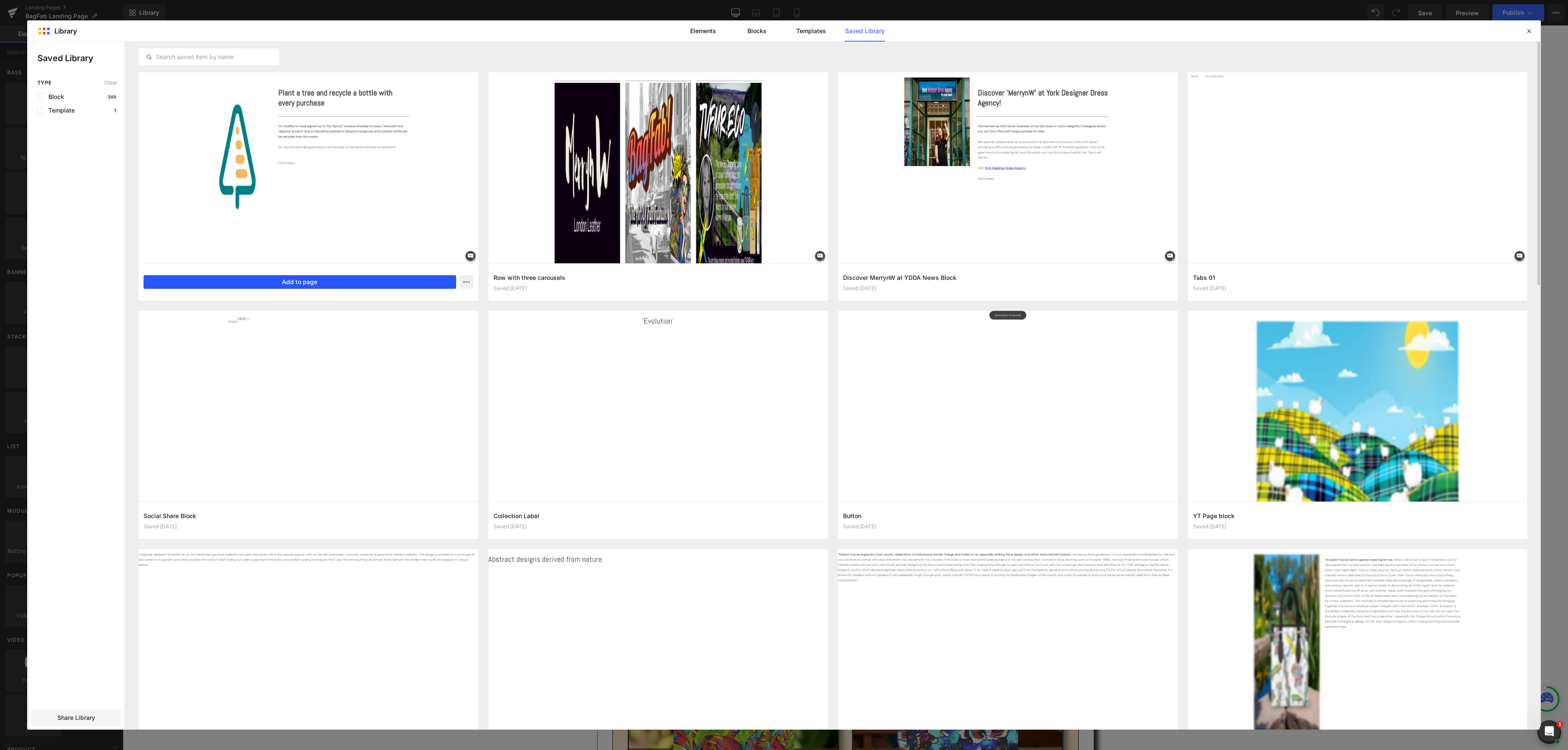
click at [327, 283] on button "Add to page" at bounding box center [300, 282] width 313 height 13
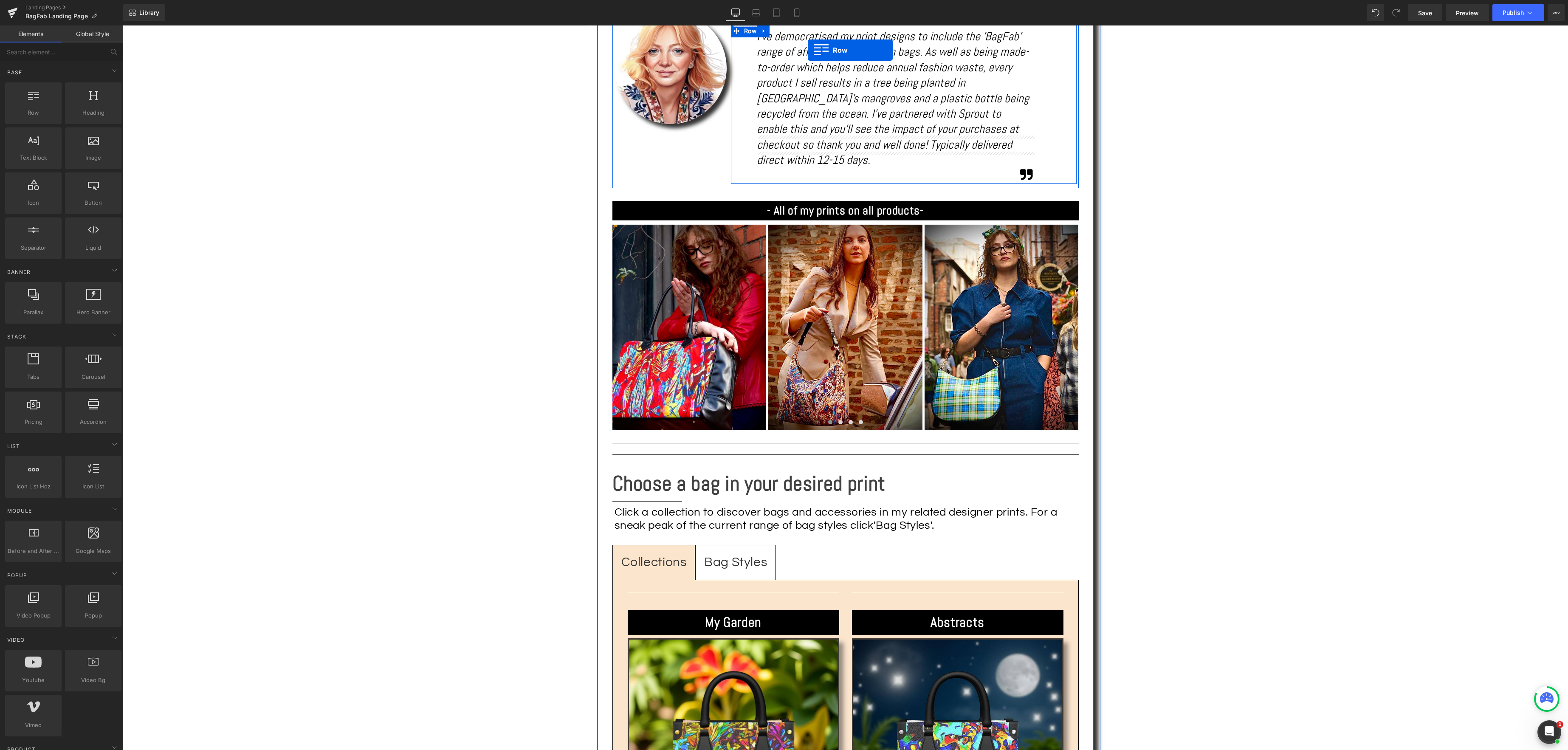
scroll to position [594, 0]
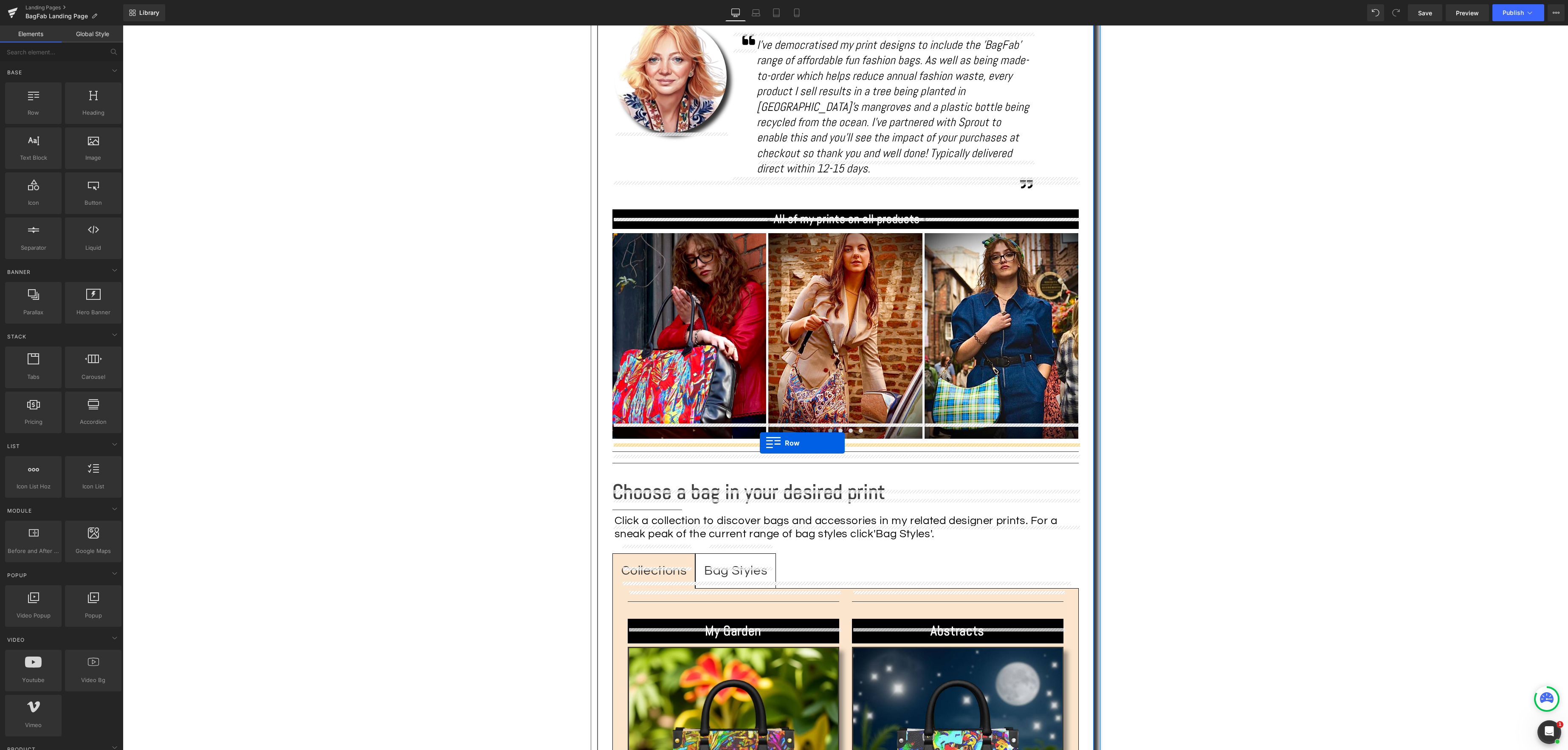
drag, startPoint x: 594, startPoint y: 457, endPoint x: 760, endPoint y: 443, distance: 166.6
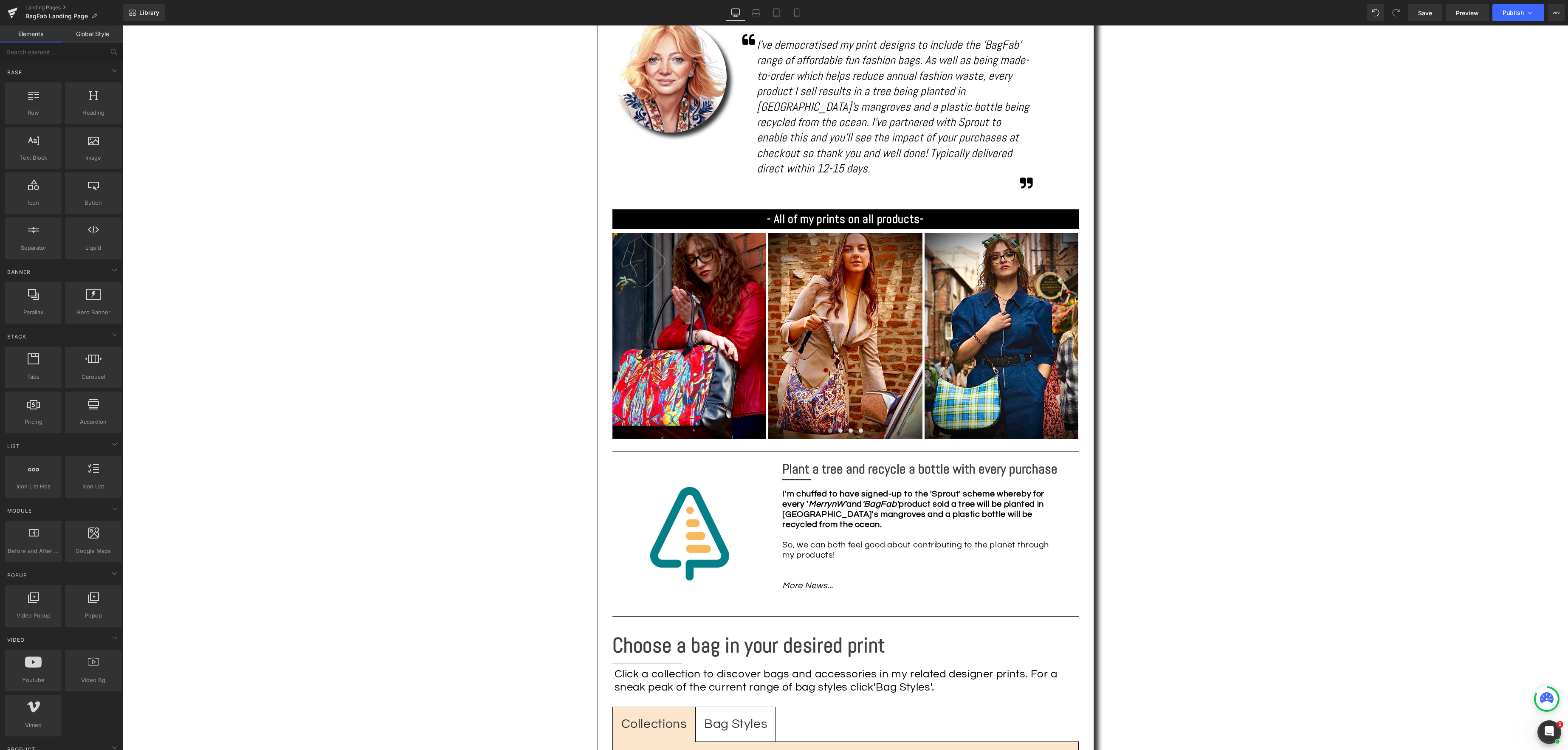
click at [1306, 515] on div "Text Block Image Fun fashion and social responsibility! Heading Separator Share…" at bounding box center [845, 595] width 1445 height 1941
click at [1422, 13] on span "Save" at bounding box center [1425, 13] width 14 height 9
drag, startPoint x: 888, startPoint y: 485, endPoint x: 906, endPoint y: 484, distance: 18.0
click at [888, 500] on icon "'BagFab'" at bounding box center [880, 504] width 37 height 9
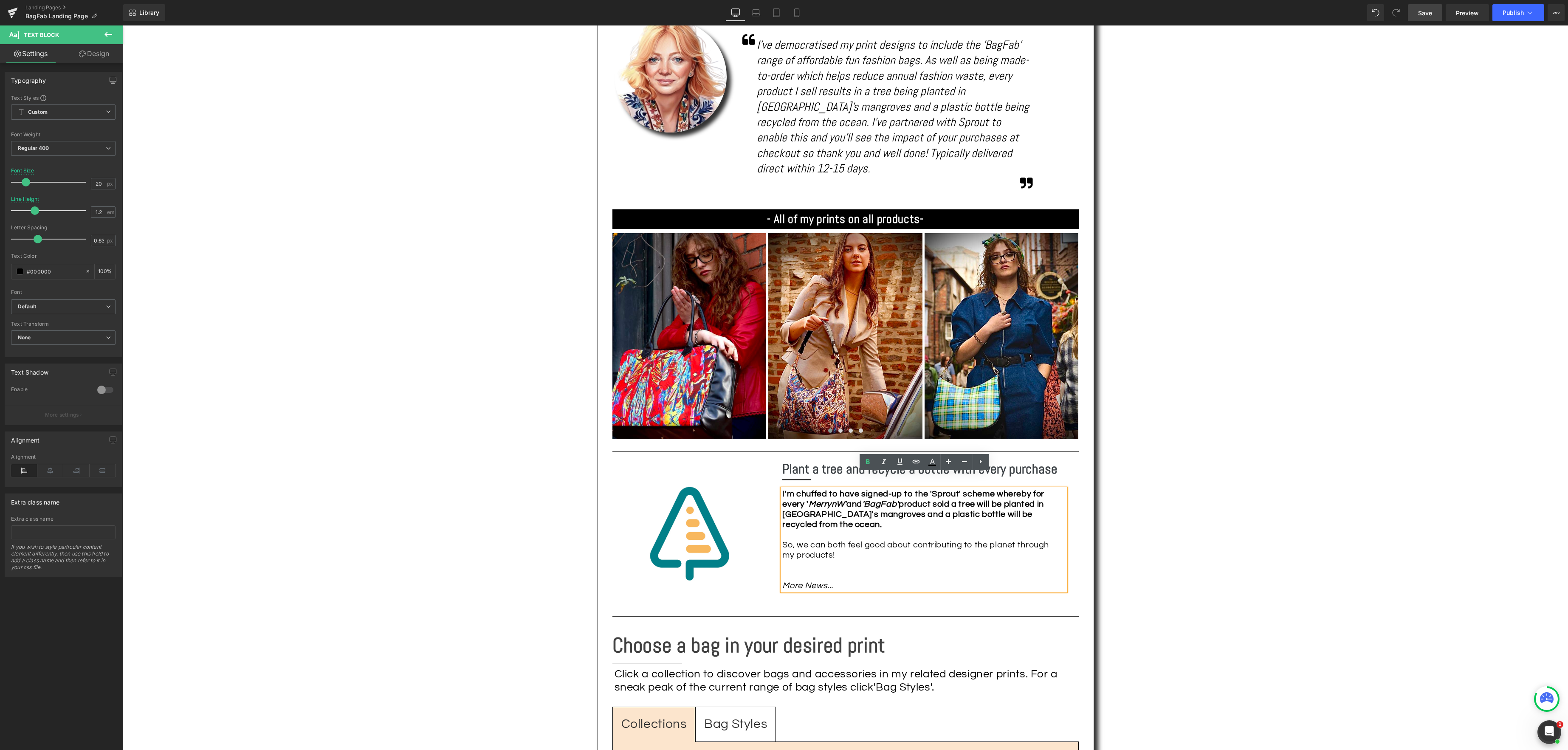
drag, startPoint x: 888, startPoint y: 491, endPoint x: 1018, endPoint y: 479, distance: 130.6
click at [888, 500] on icon "'BagFab'" at bounding box center [880, 504] width 37 height 9
click at [1107, 511] on div "Text Block Image Fun fashion and social responsibility! Heading Separator Share…" at bounding box center [845, 595] width 1445 height 1941
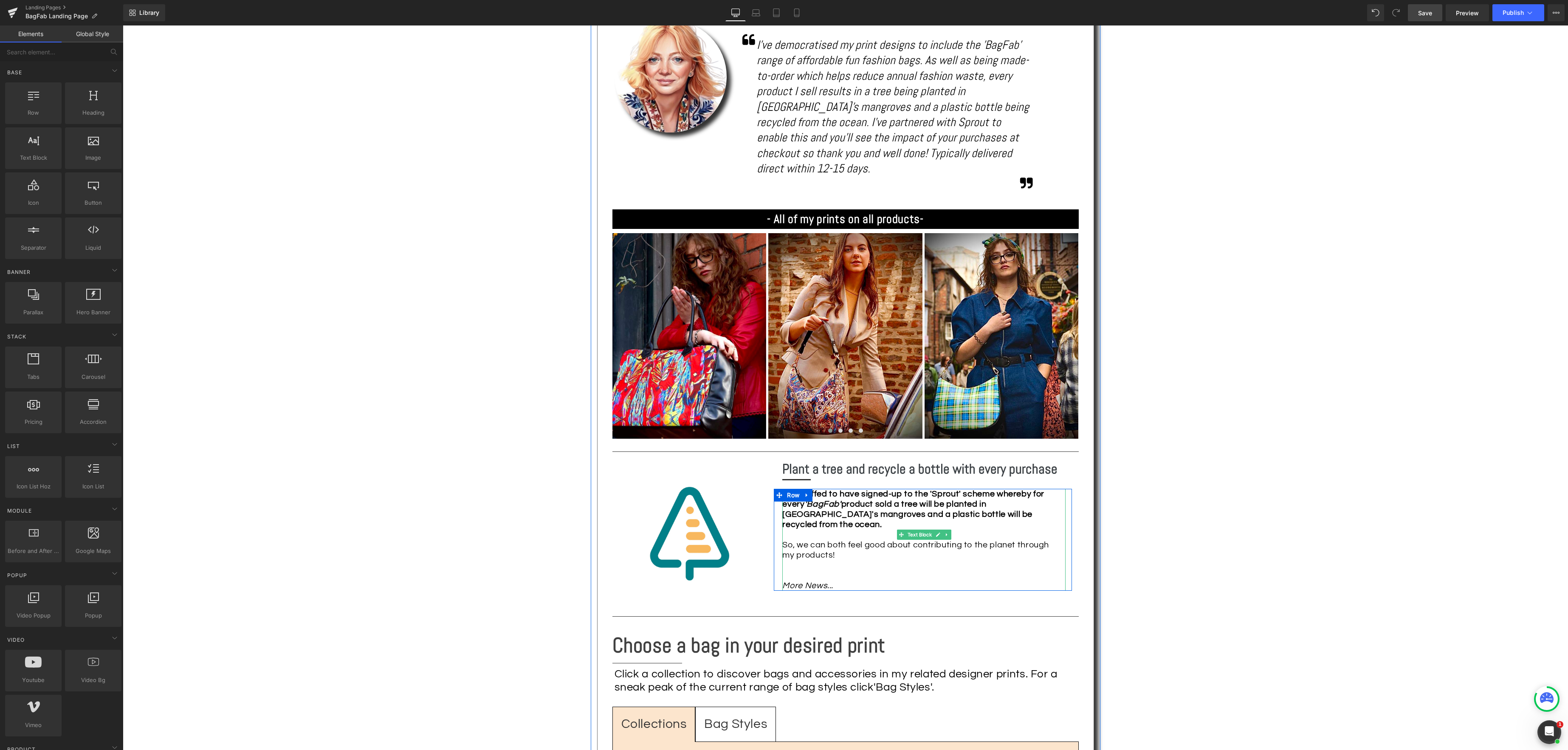
click at [853, 559] on div "I'm chuffed to have signed-up to the 'Sprout' scheme whereby for every 'BagFab'…" at bounding box center [923, 539] width 283 height 102
click at [1115, 567] on div "Text Block Image Fun fashion and social responsibility! Heading Separator Share…" at bounding box center [845, 595] width 1445 height 1941
click at [1422, 11] on span "Save" at bounding box center [1425, 13] width 14 height 9
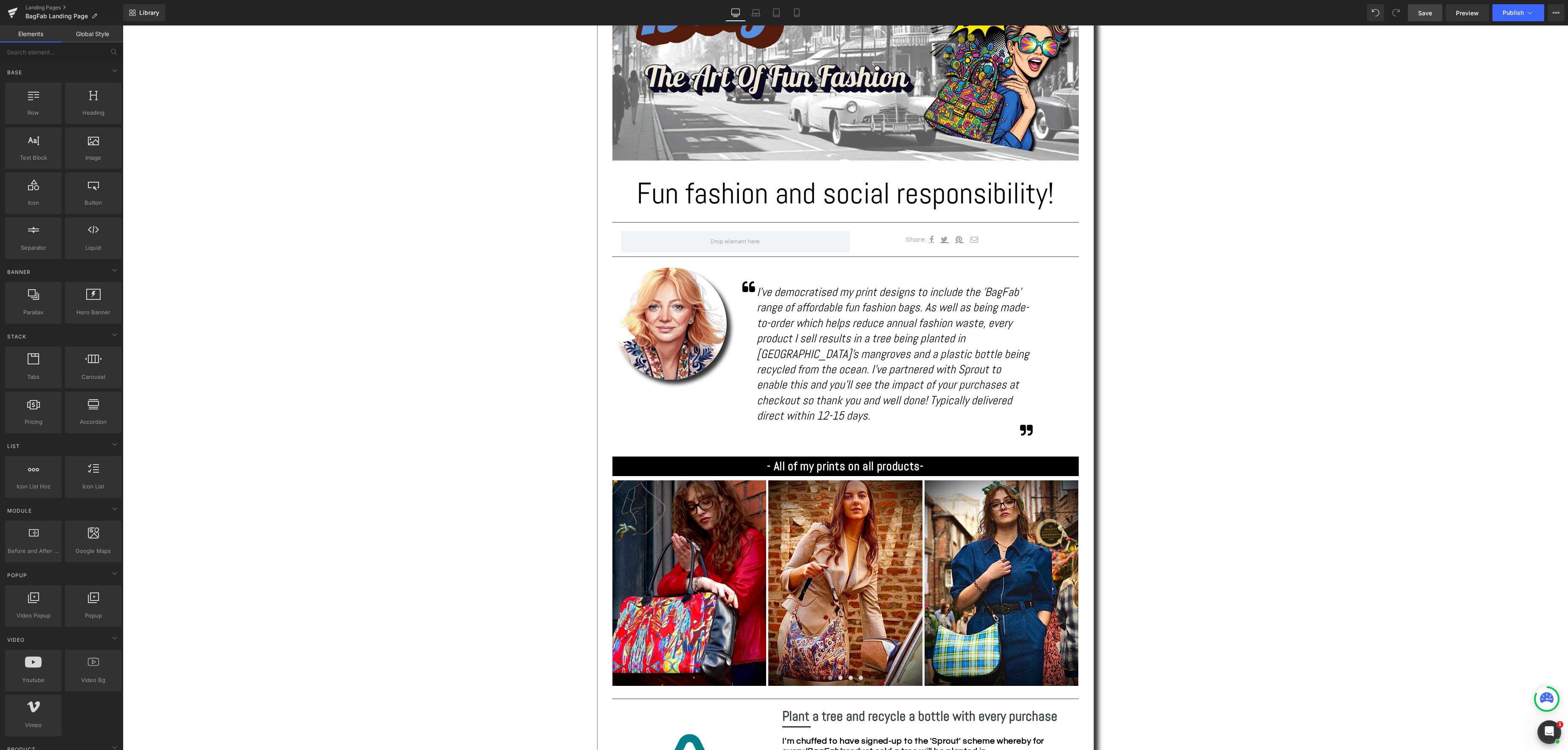
scroll to position [348, 0]
click at [864, 307] on icon "I've democratised my print designs to include the 'BagFab' range of affordable …" at bounding box center [892, 352] width 272 height 138
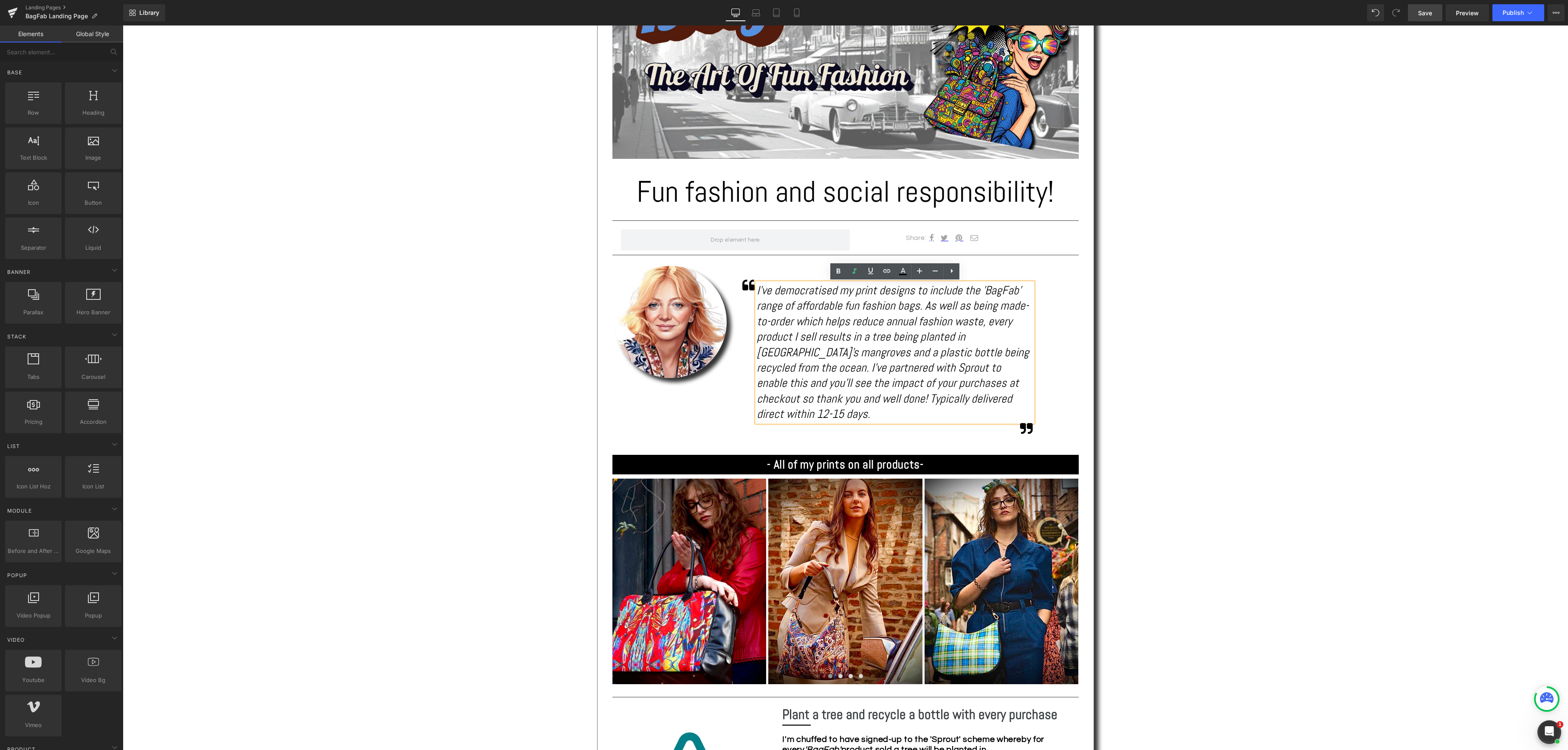
click at [1423, 13] on span "Save" at bounding box center [1425, 13] width 14 height 9
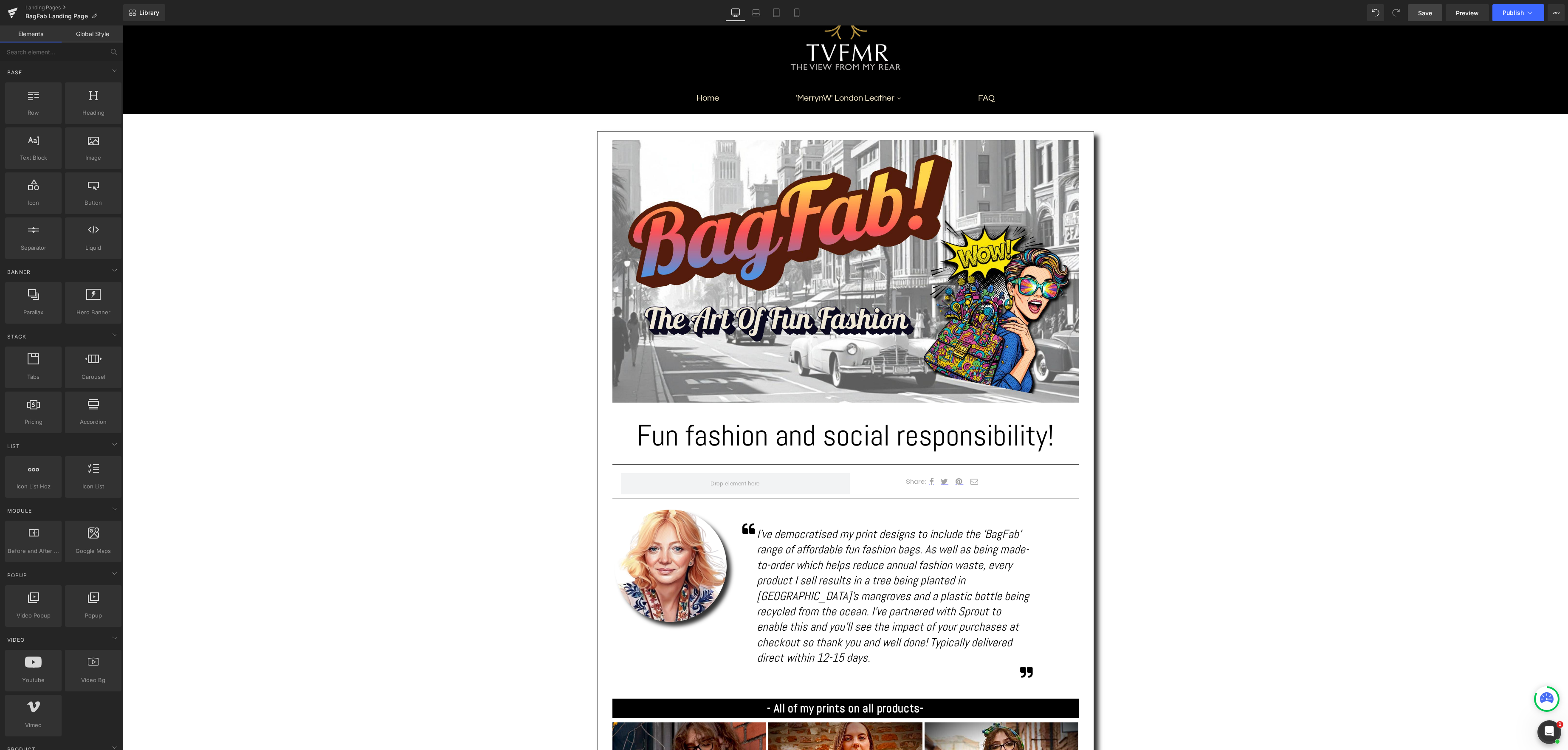
scroll to position [74, 0]
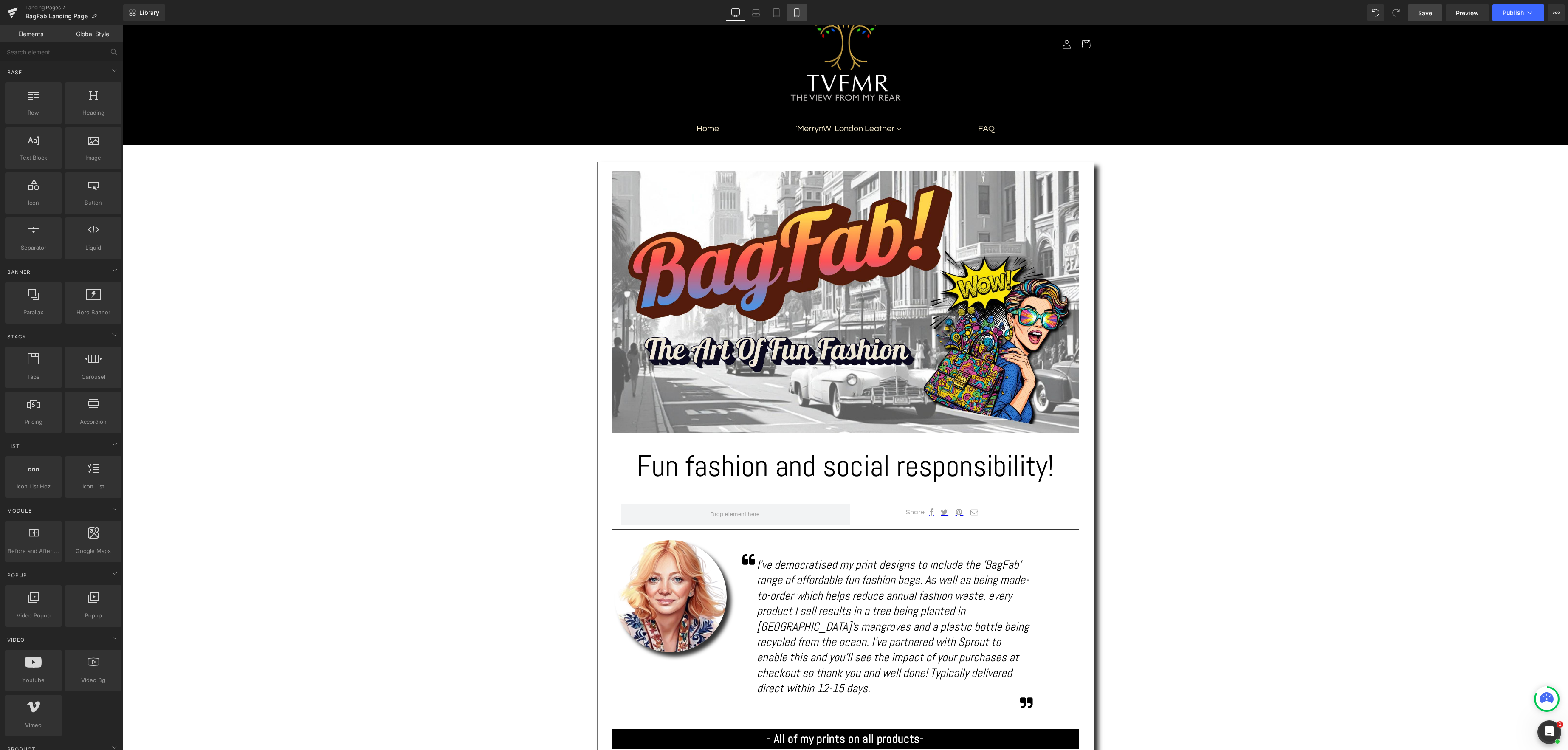
click at [796, 13] on icon at bounding box center [797, 13] width 9 height 9
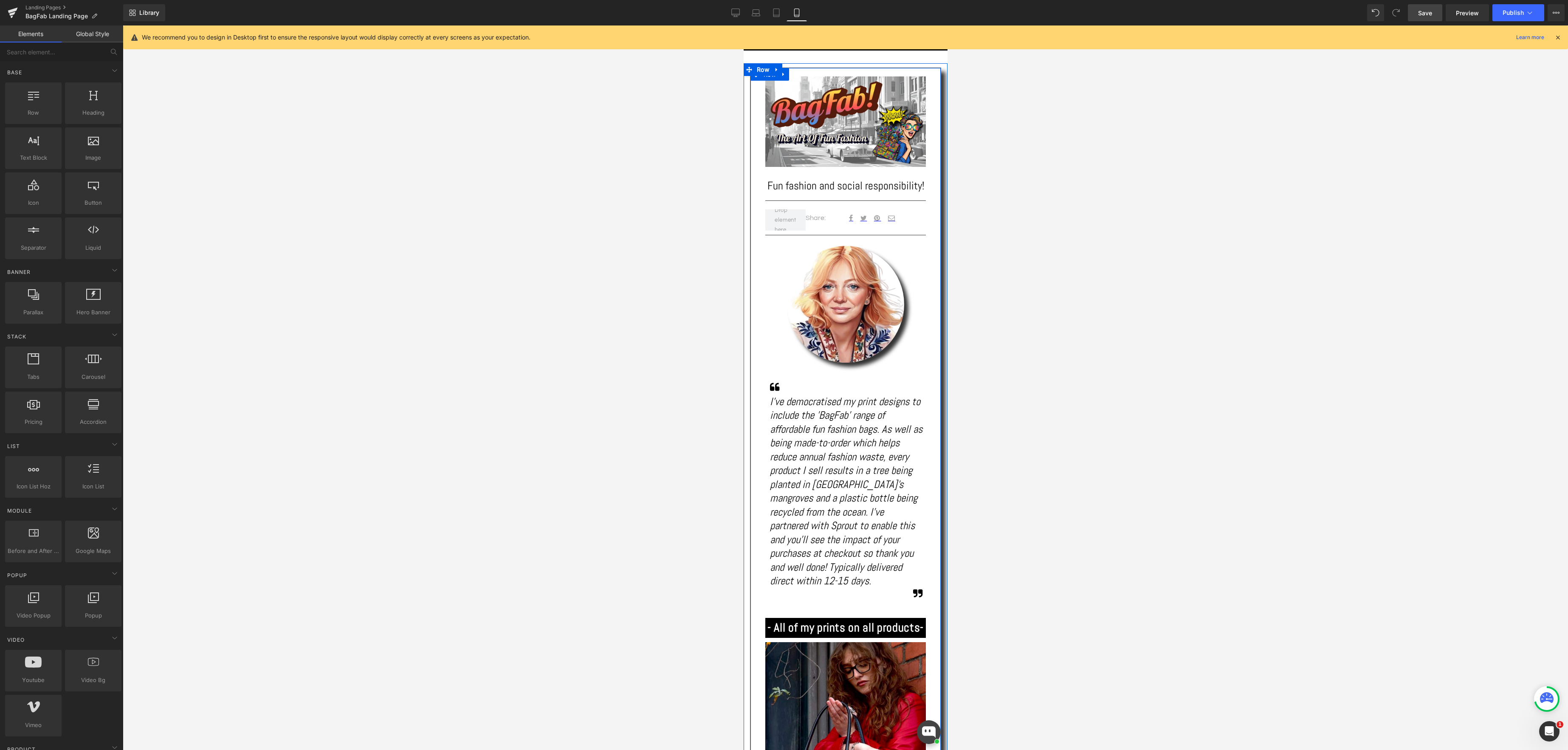
scroll to position [0, 0]
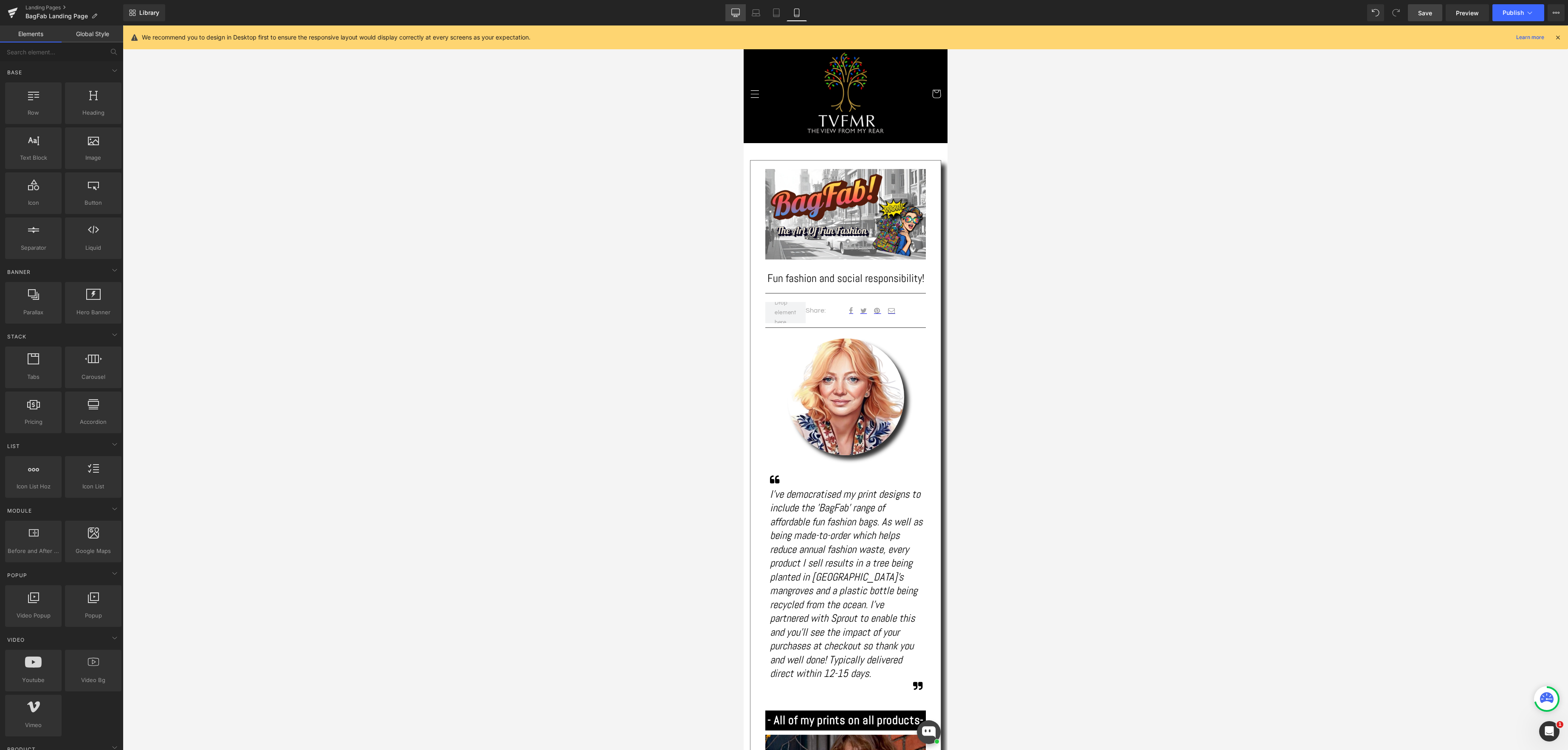
click at [735, 13] on icon at bounding box center [735, 13] width 9 height 9
